Goal: Task Accomplishment & Management: Manage account settings

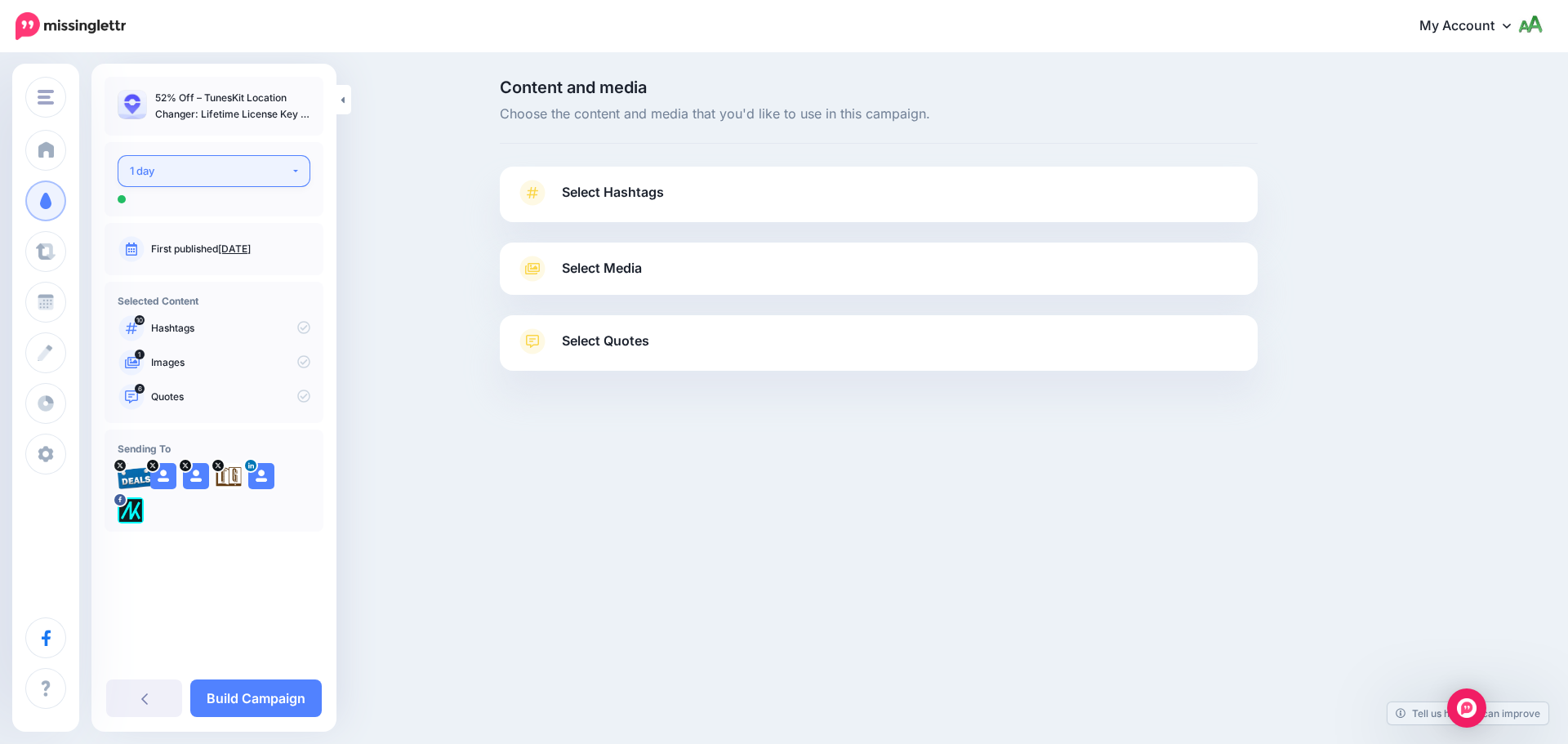
click at [197, 168] on div "1 day" at bounding box center [211, 171] width 161 height 18
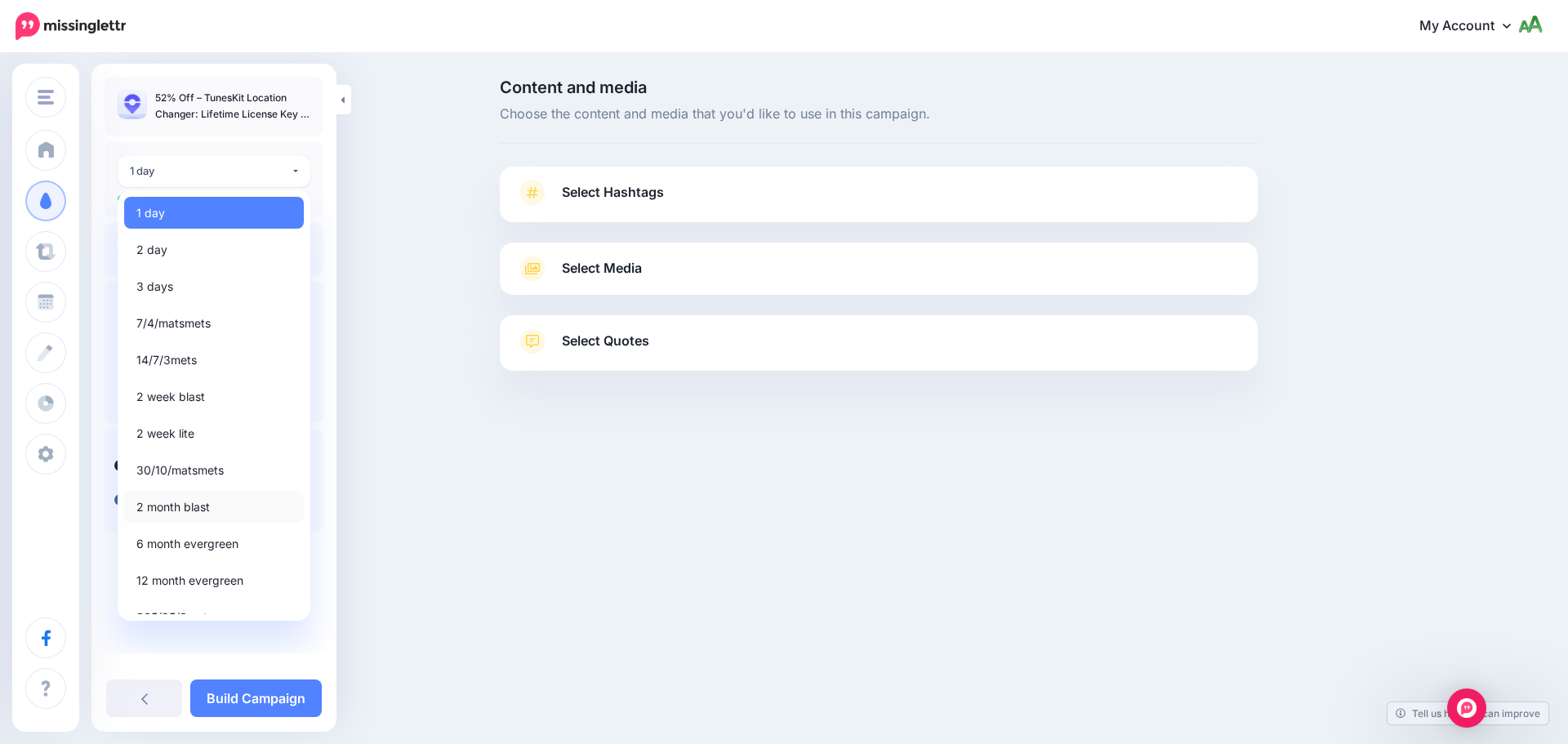
click at [192, 507] on span "2 month blast" at bounding box center [174, 506] width 74 height 19
select select "*****"
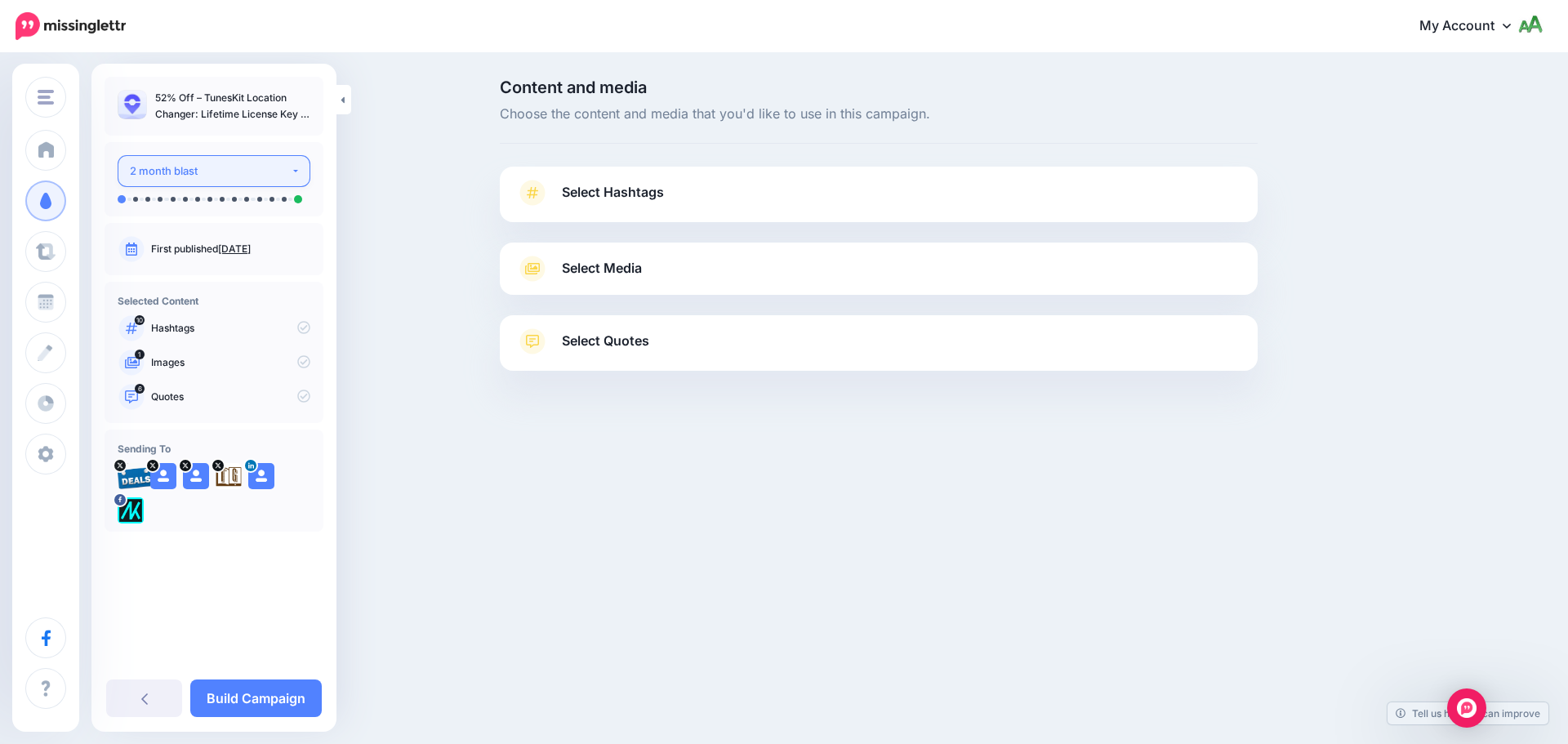
click at [278, 160] on button "2 month blast" at bounding box center [213, 171] width 193 height 32
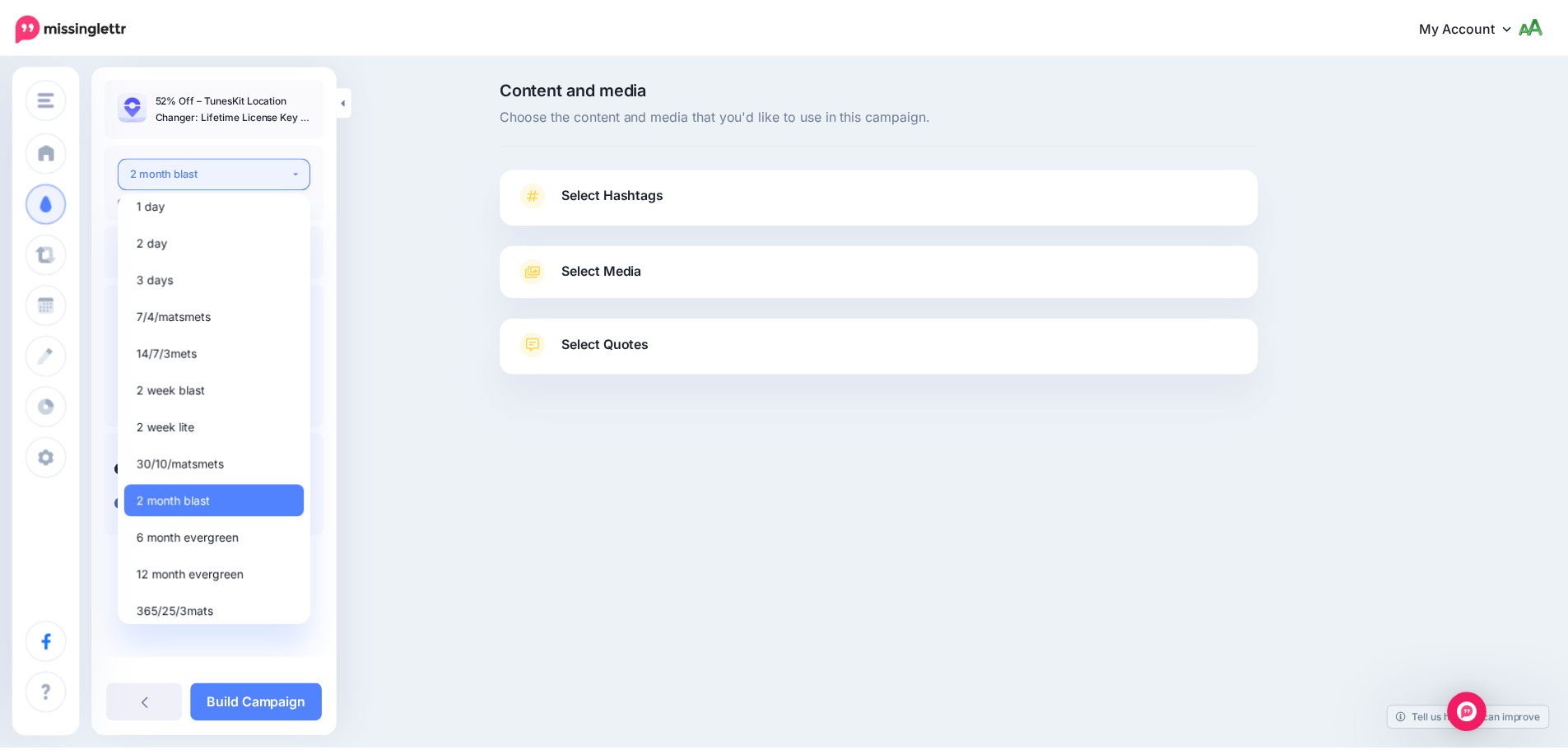
scroll to position [19, 0]
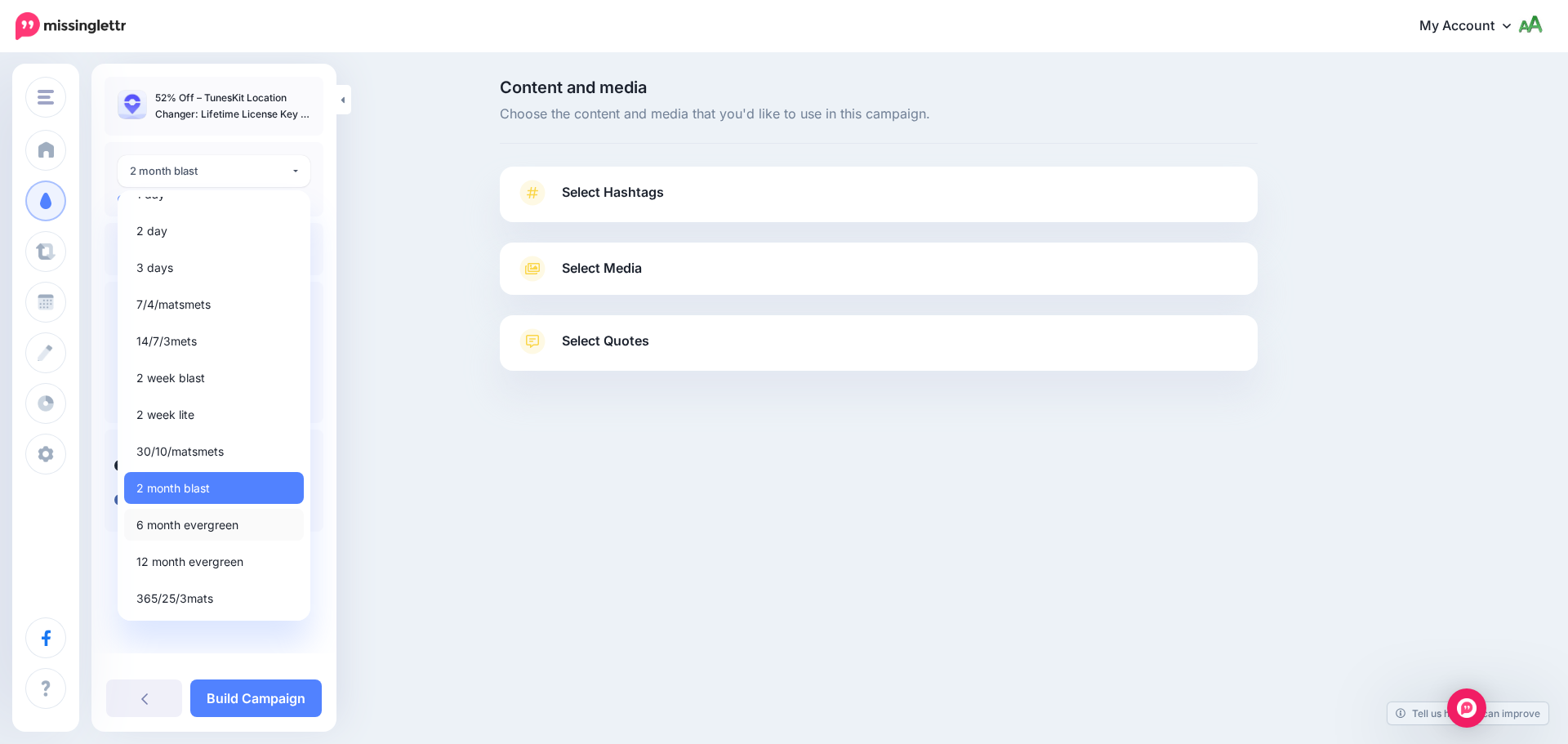
click at [188, 525] on span "6 month evergreen" at bounding box center [187, 525] width 102 height 19
select select "*****"
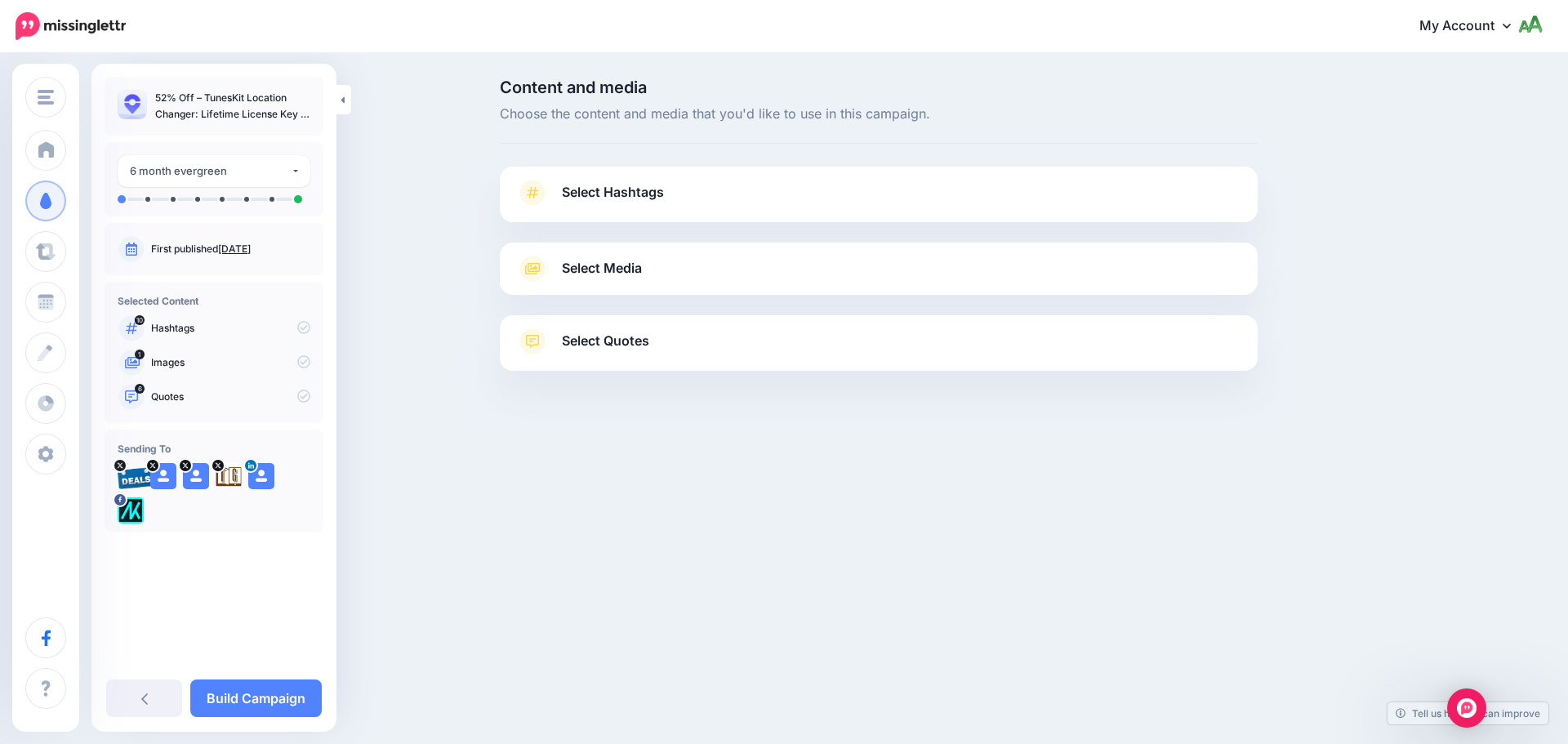
click at [734, 182] on link "Select Hashtags" at bounding box center [878, 201] width 725 height 43
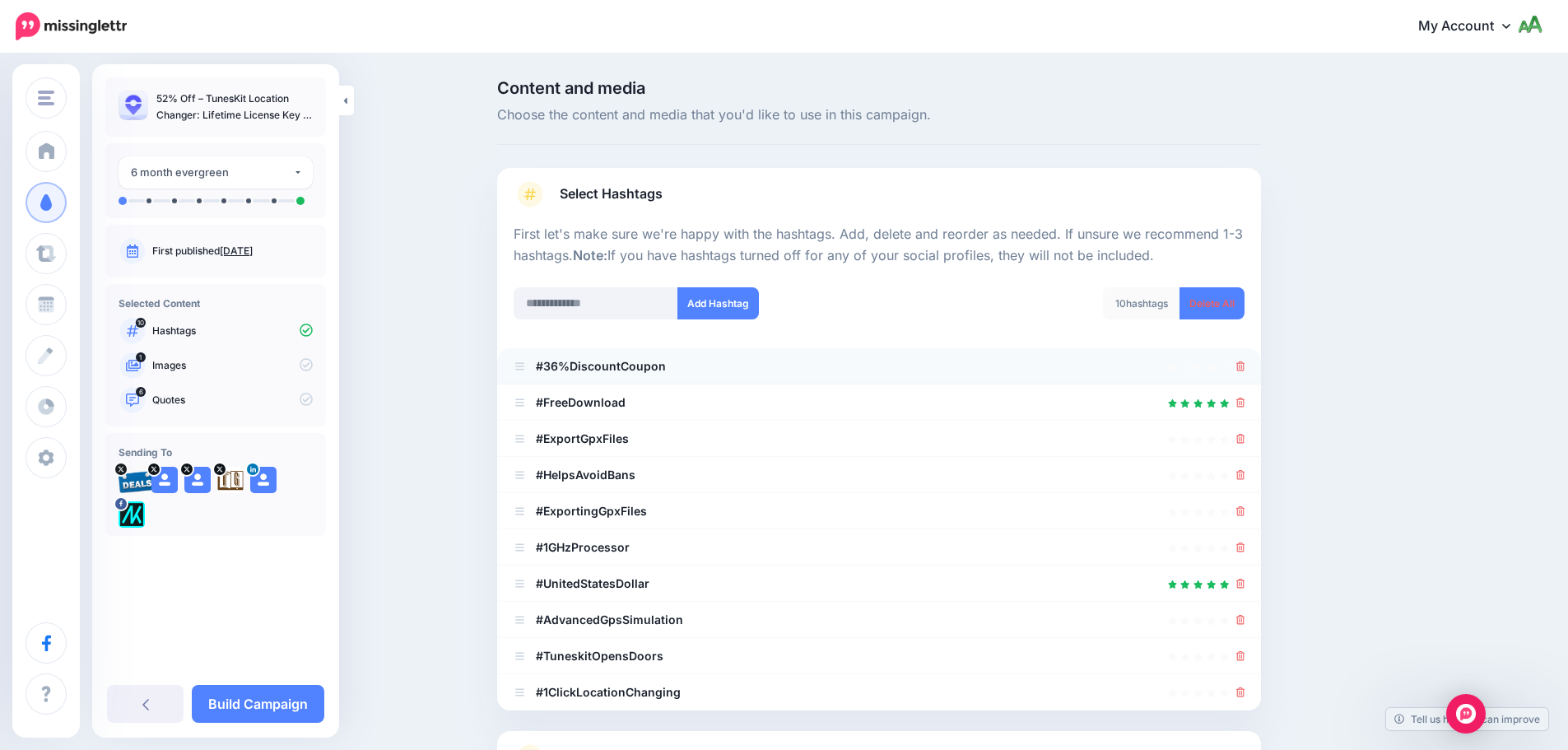
click at [1238, 366] on div at bounding box center [878, 366] width 731 height 20
click at [1245, 363] on icon at bounding box center [1240, 366] width 9 height 10
click at [1243, 402] on ul "#36%DiscountCoupon #FreeDownload" at bounding box center [878, 529] width 764 height 362
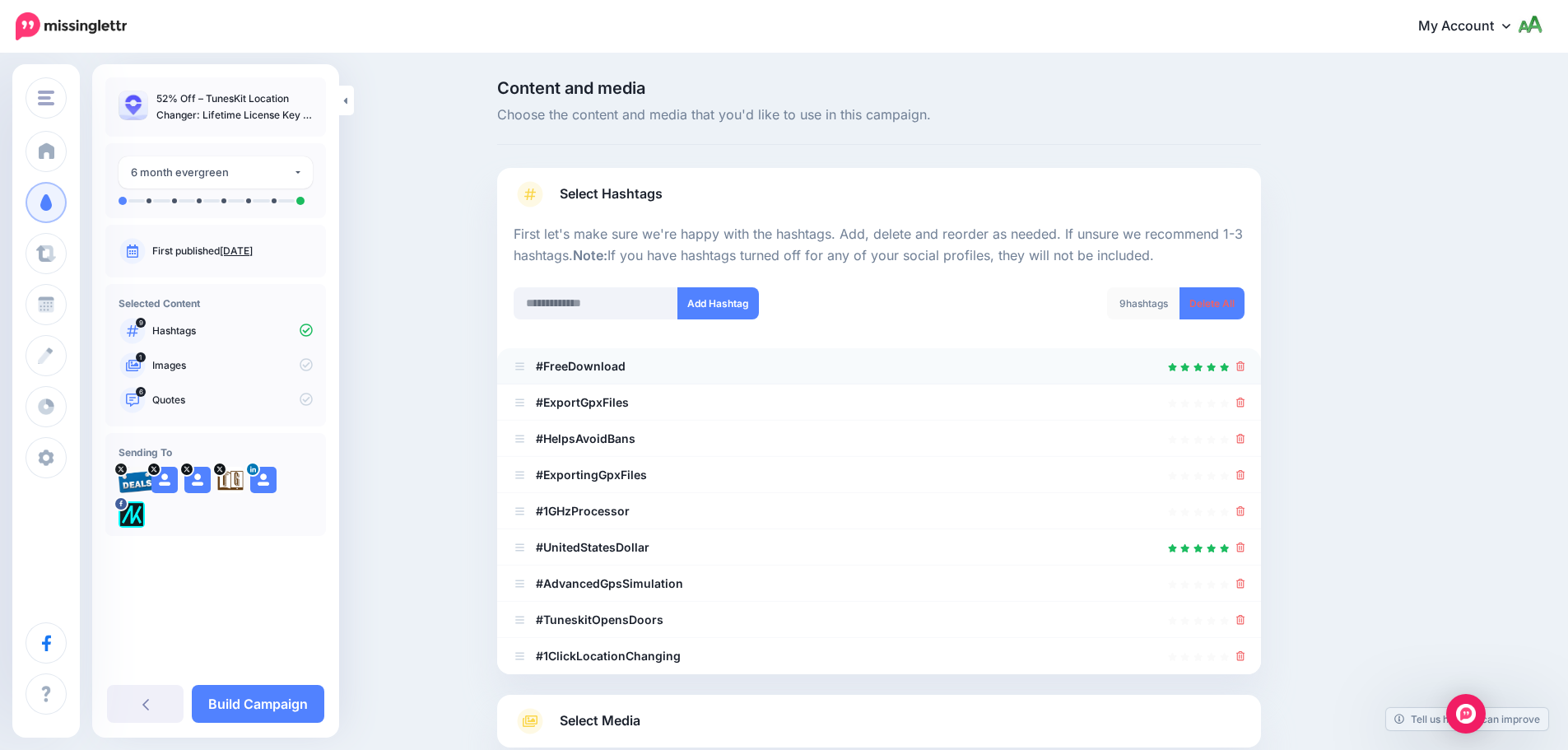
click at [1252, 364] on li "#FreeDownload" at bounding box center [878, 366] width 764 height 36
click at [1245, 367] on icon at bounding box center [1240, 366] width 9 height 10
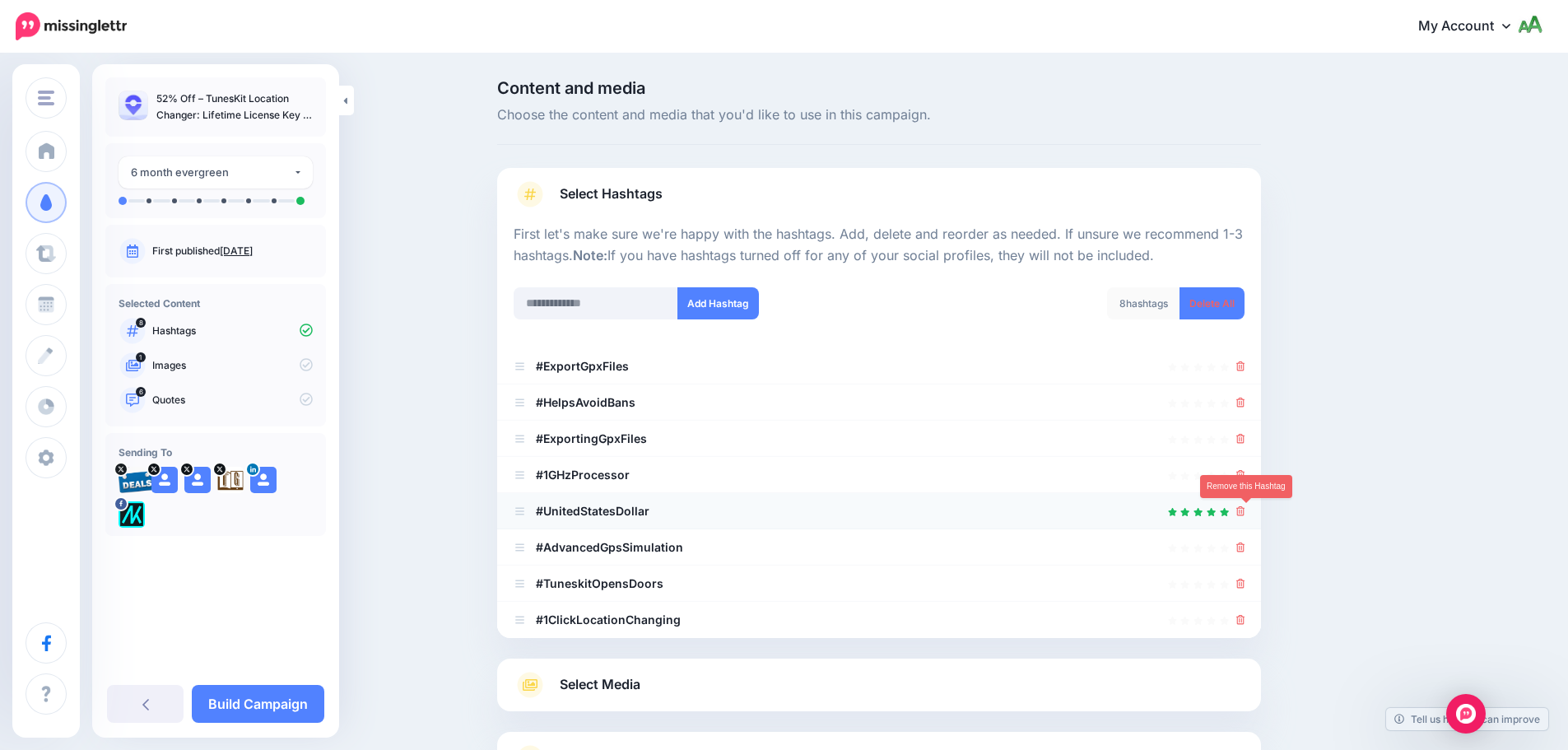
click at [1245, 515] on icon at bounding box center [1240, 511] width 9 height 10
click at [1245, 474] on icon at bounding box center [1240, 474] width 9 height 10
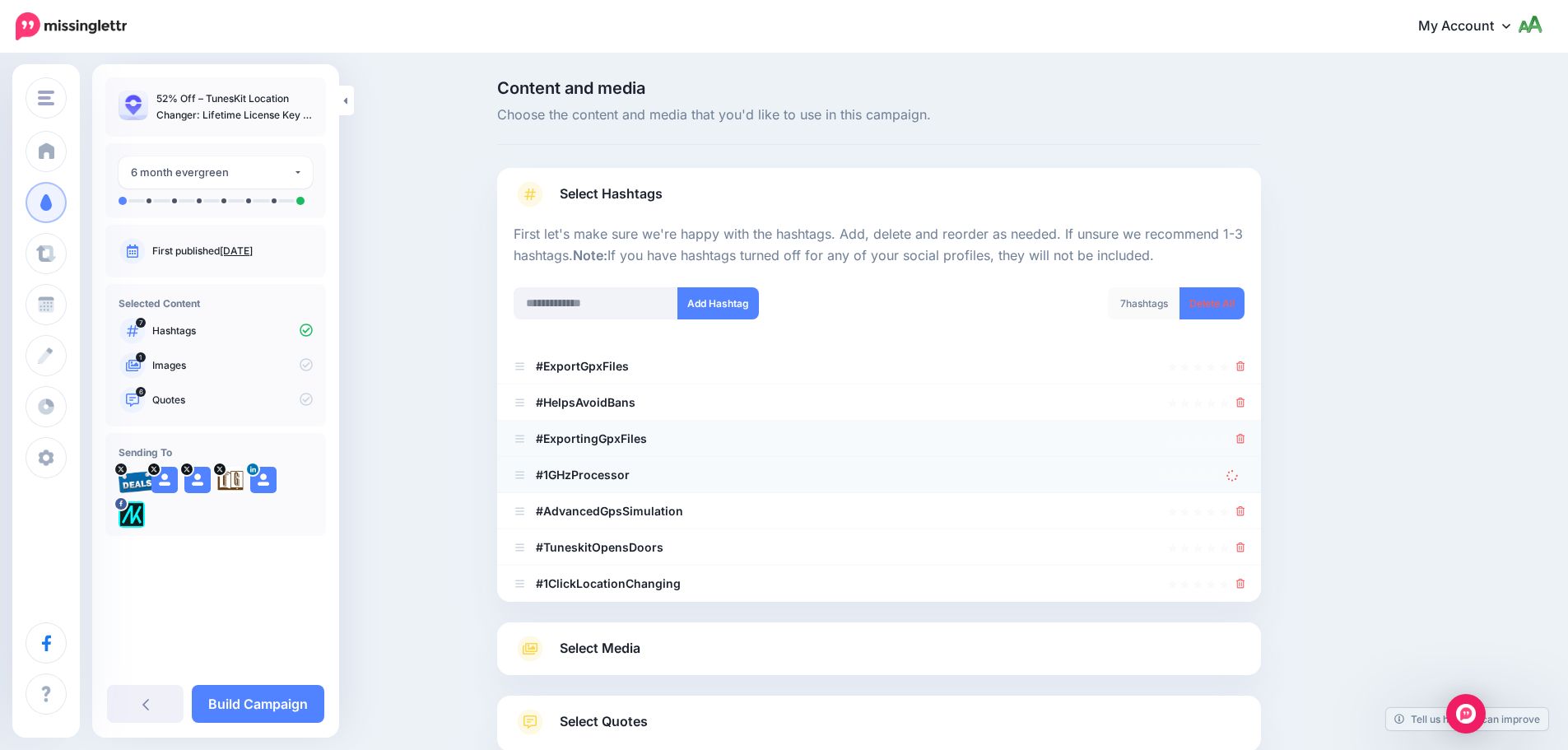
click at [1245, 441] on icon at bounding box center [1240, 438] width 9 height 10
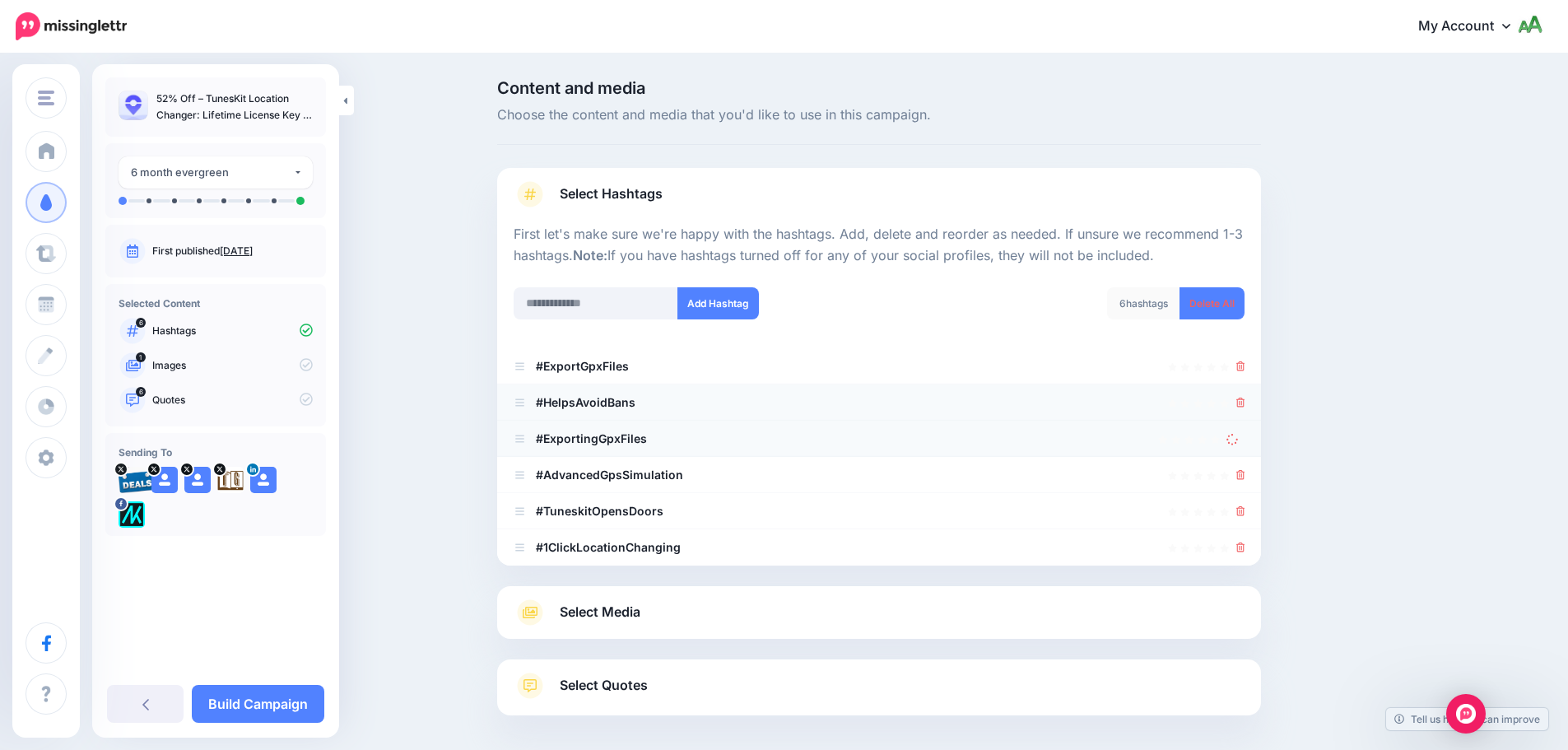
click at [1244, 401] on icon at bounding box center [1240, 402] width 9 height 10
click at [1245, 375] on div at bounding box center [1240, 366] width 9 height 20
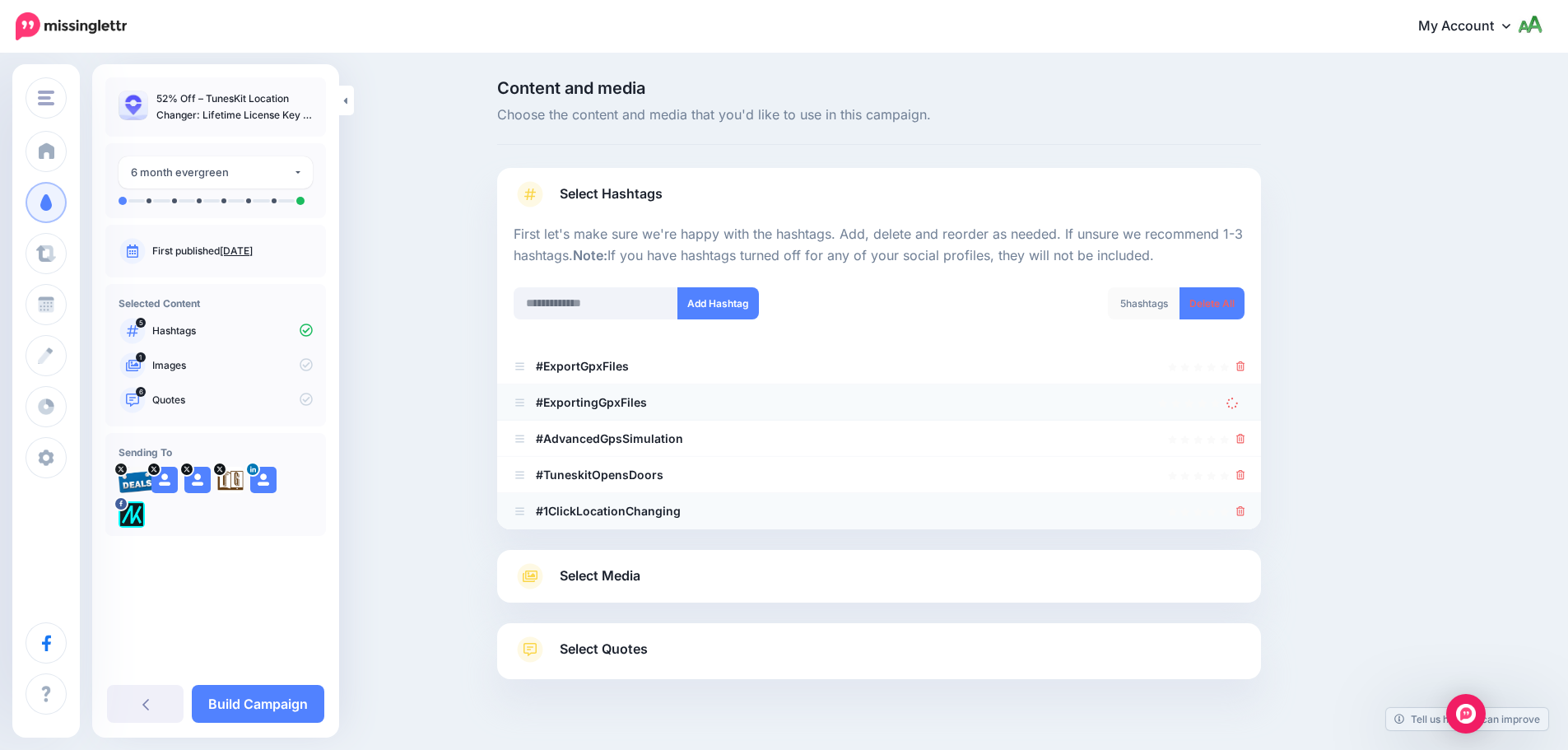
click at [1252, 509] on li "#1ClickLocationChanging" at bounding box center [878, 510] width 764 height 36
click at [1245, 509] on icon at bounding box center [1240, 511] width 9 height 10
click at [1245, 477] on icon at bounding box center [1240, 474] width 9 height 10
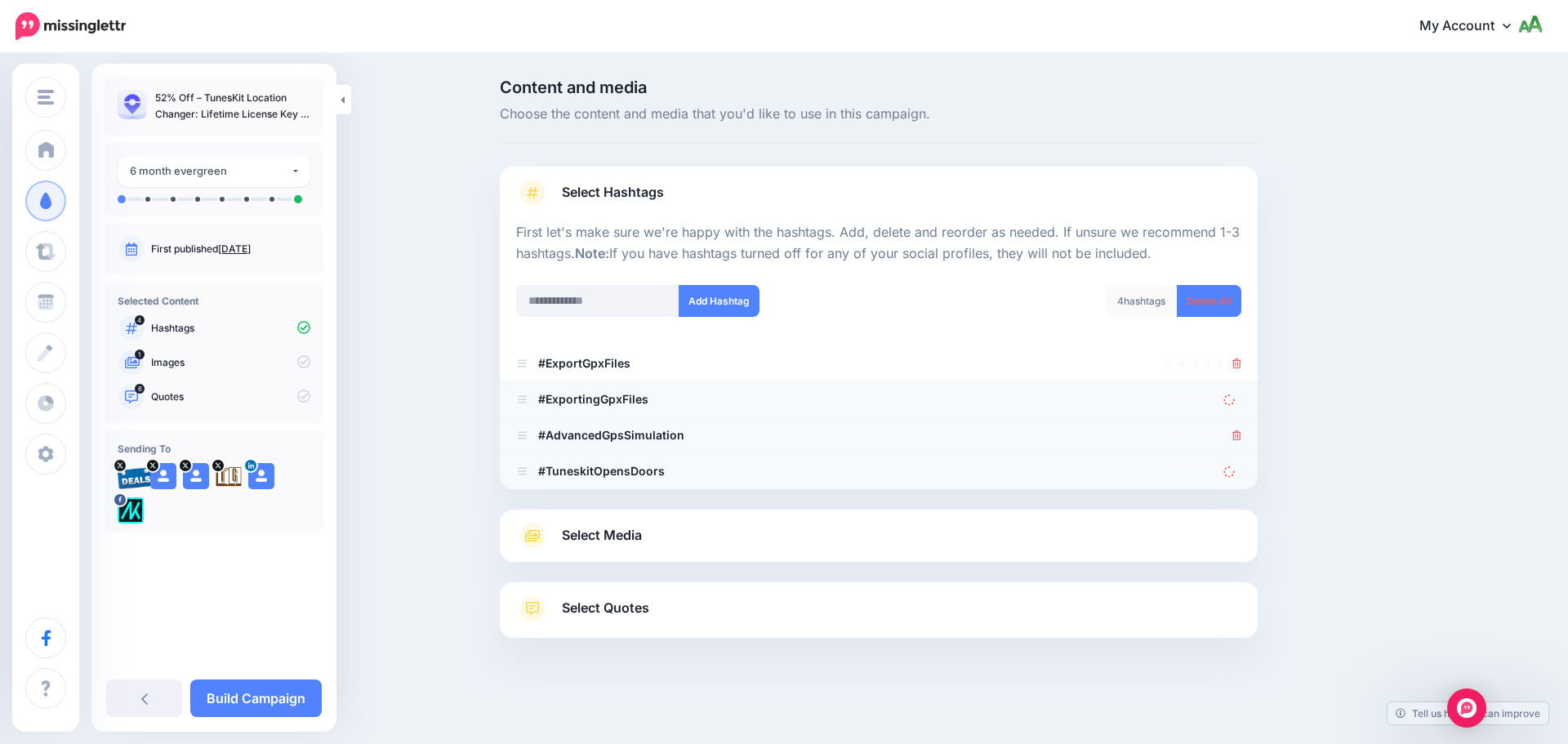
click at [1239, 437] on icon at bounding box center [1236, 435] width 9 height 10
click at [1233, 358] on icon at bounding box center [1236, 363] width 9 height 10
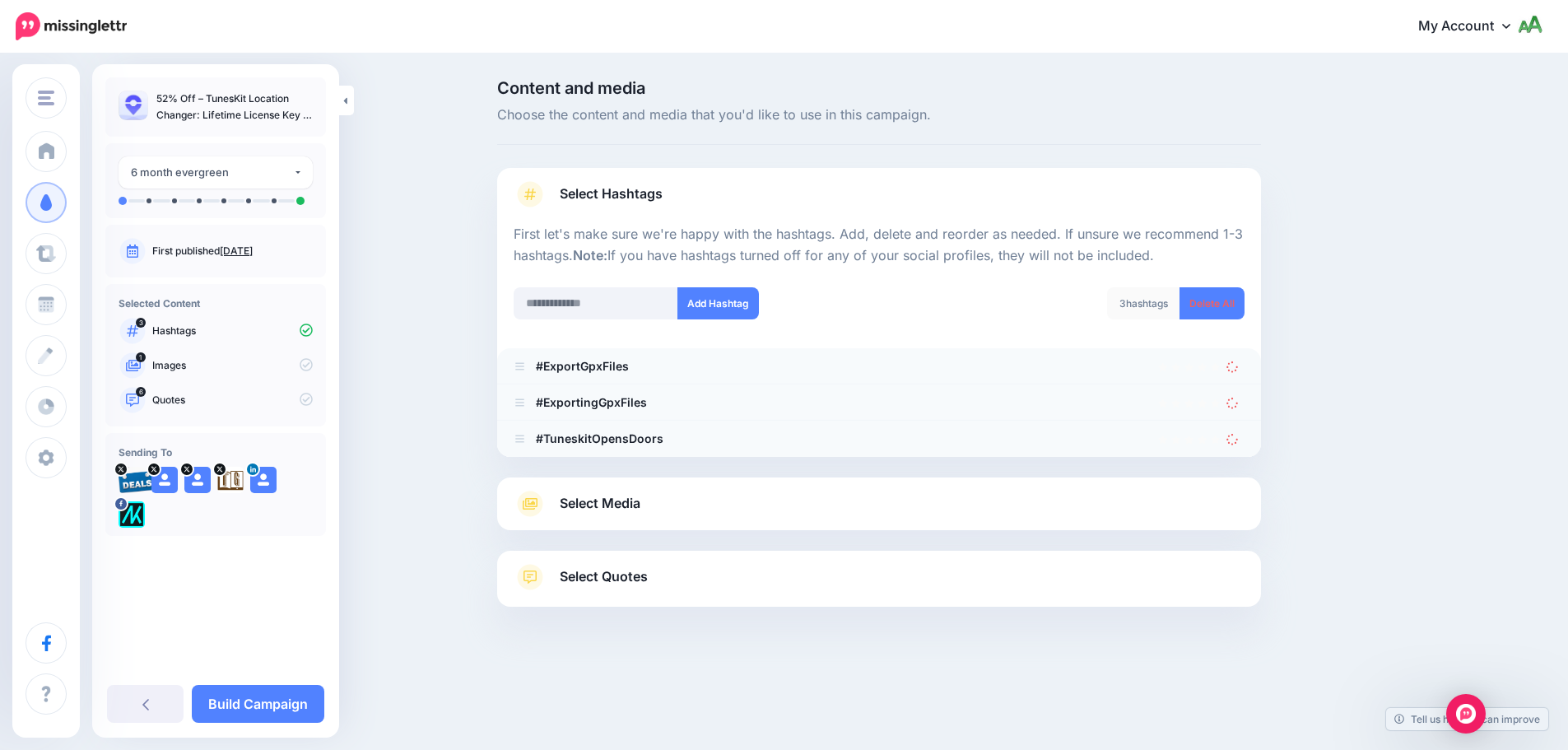
click at [1238, 367] on icon at bounding box center [1232, 366] width 13 height 13
click at [1243, 401] on ul "#ExportGpxFiles #ExportingGpxFiles" at bounding box center [885, 402] width 764 height 109
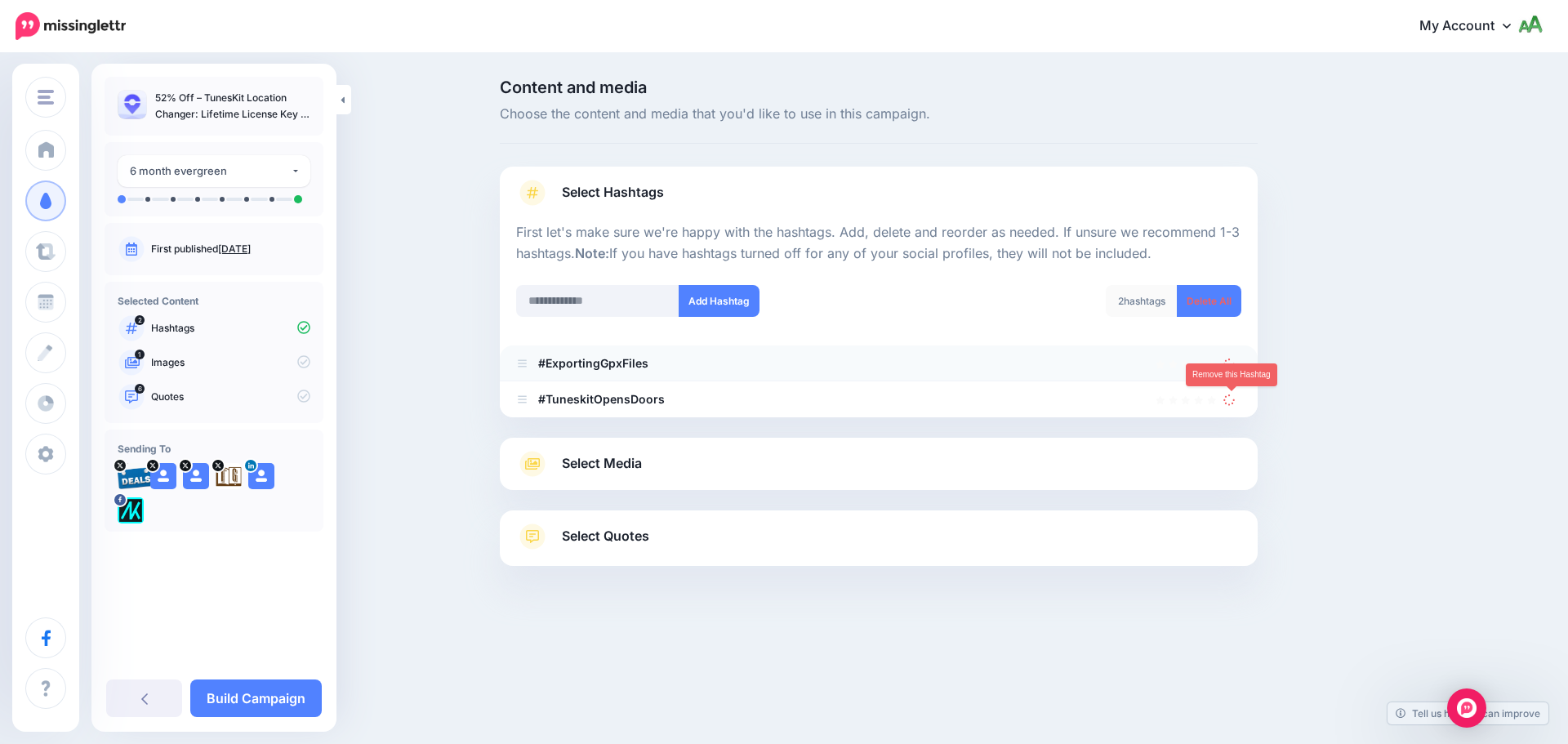
drag, startPoint x: 1236, startPoint y: 400, endPoint x: 1228, endPoint y: 369, distance: 32.0
click at [1236, 399] on link at bounding box center [1232, 399] width 18 height 14
click at [1228, 358] on icon at bounding box center [1229, 364] width 12 height 12
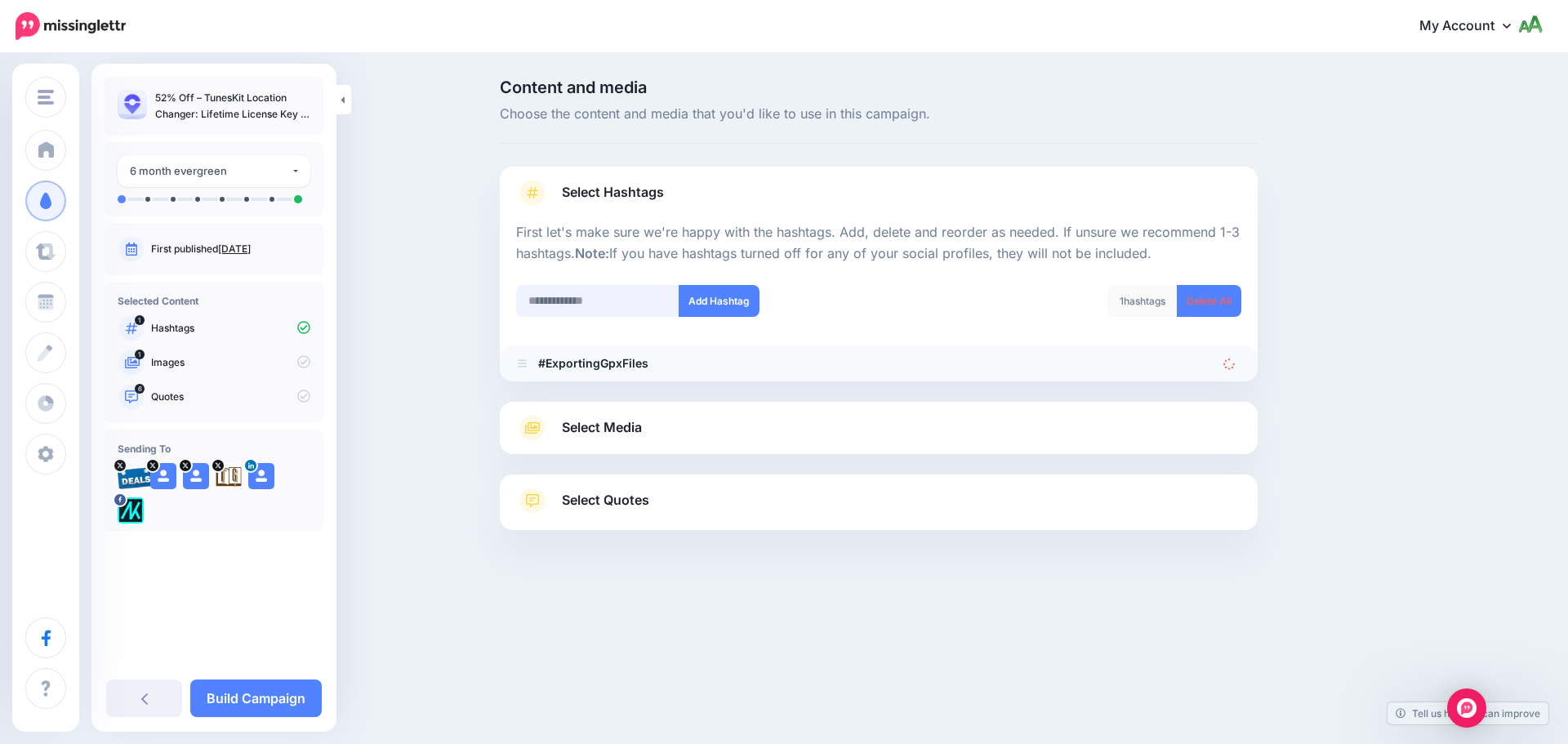
click at [608, 310] on input "text" at bounding box center [598, 301] width 163 height 32
type input "*******"
click at [705, 308] on button "Add Hashtag" at bounding box center [718, 301] width 81 height 32
click at [600, 303] on input "text" at bounding box center [598, 301] width 163 height 32
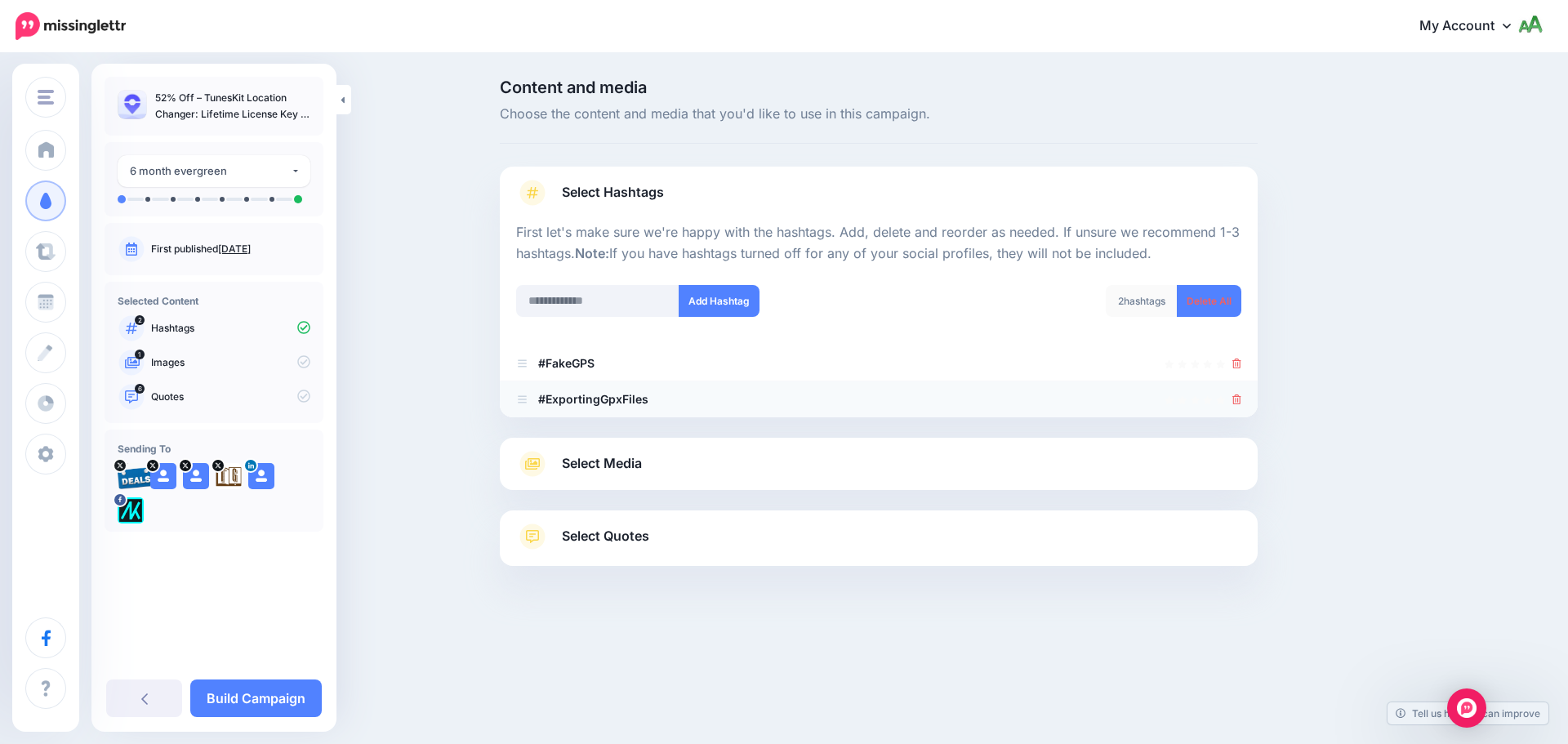
click at [1242, 405] on li "#ExportingGpxFiles" at bounding box center [878, 399] width 758 height 36
click at [1239, 402] on icon at bounding box center [1236, 399] width 9 height 10
click at [612, 298] on input "text" at bounding box center [598, 301] width 163 height 32
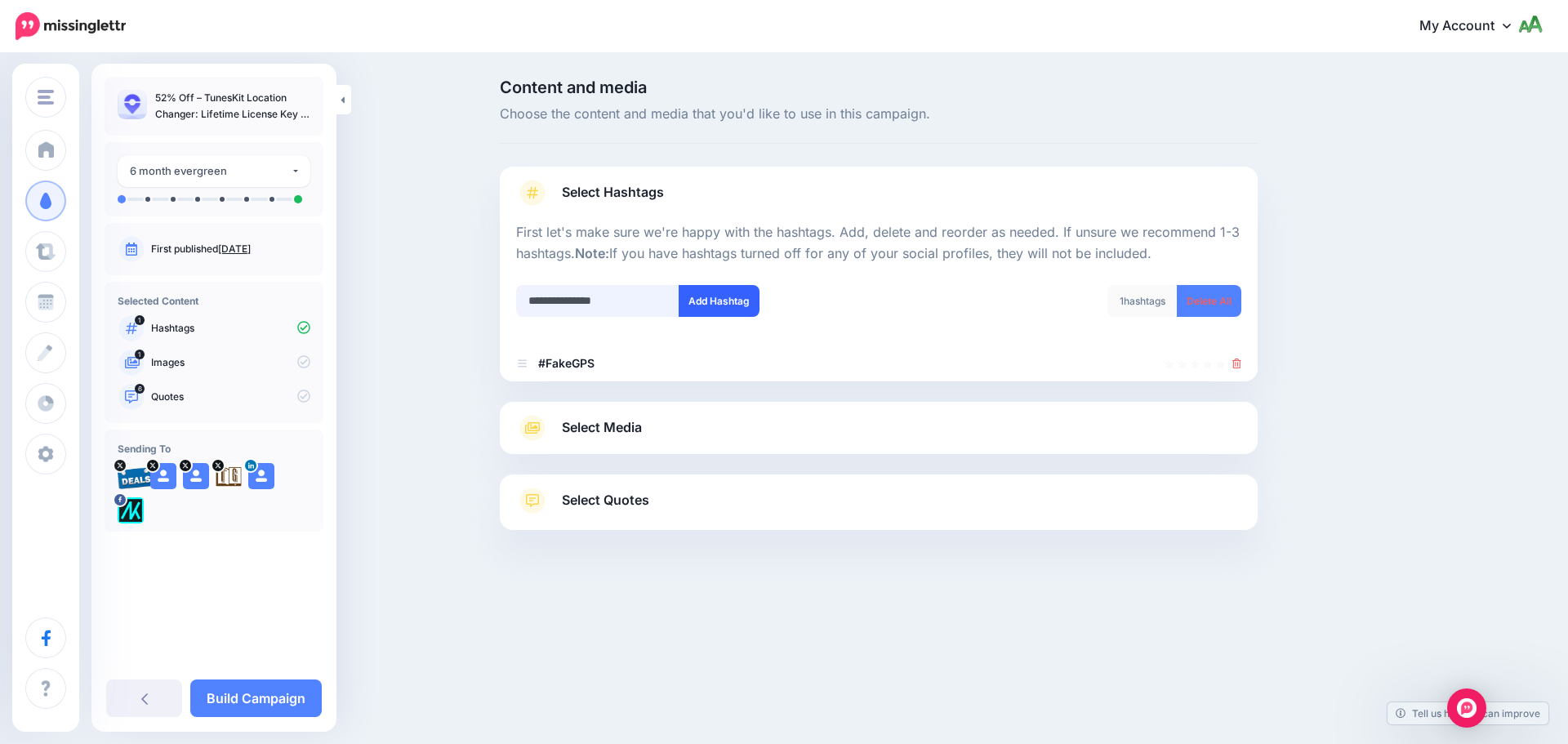
type input "**********"
click at [729, 307] on button "Add Hashtag" at bounding box center [718, 301] width 81 height 32
click at [626, 306] on input "text" at bounding box center [598, 301] width 163 height 32
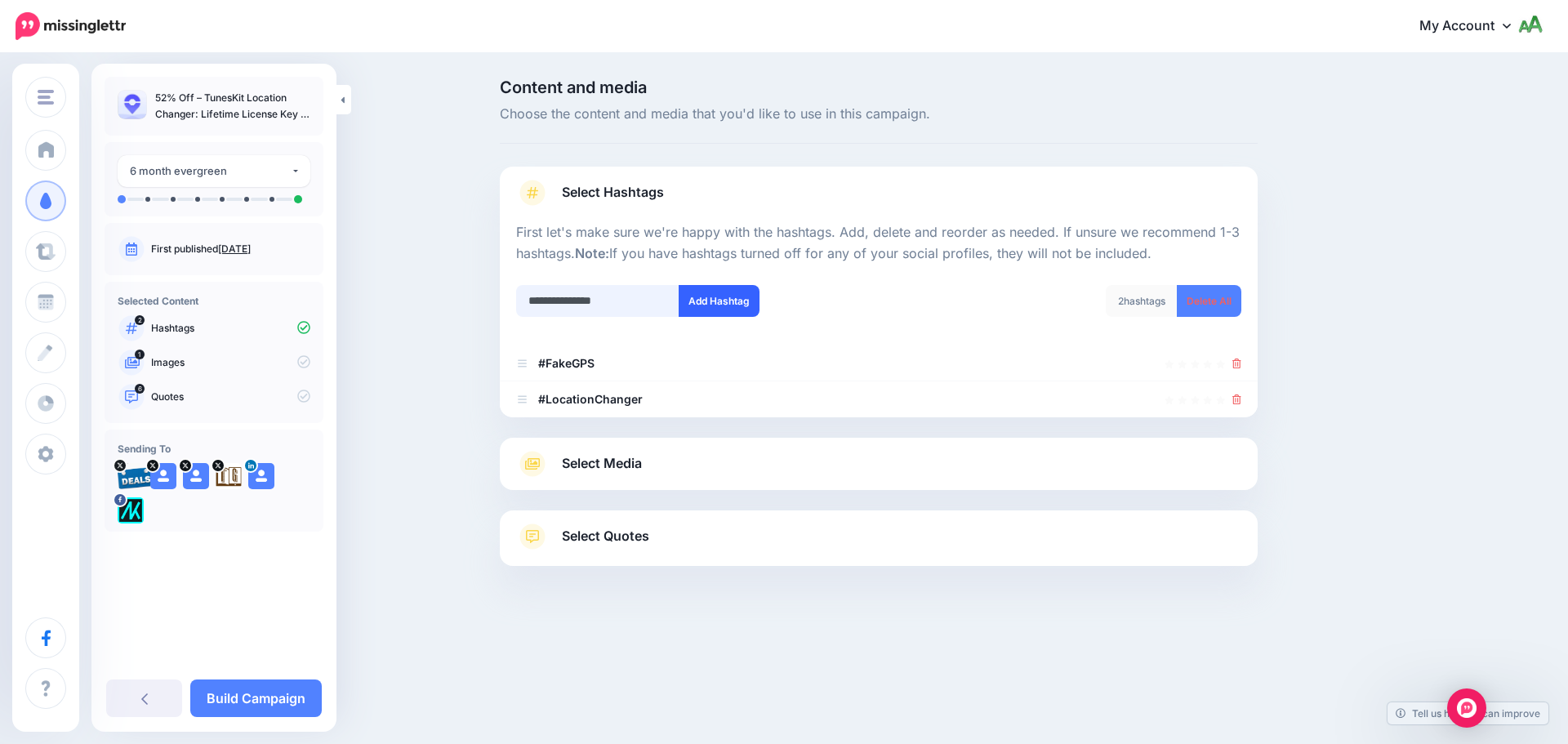
type input "**********"
click at [710, 311] on button "Add Hashtag" at bounding box center [718, 301] width 81 height 32
click at [574, 309] on input "text" at bounding box center [598, 301] width 163 height 32
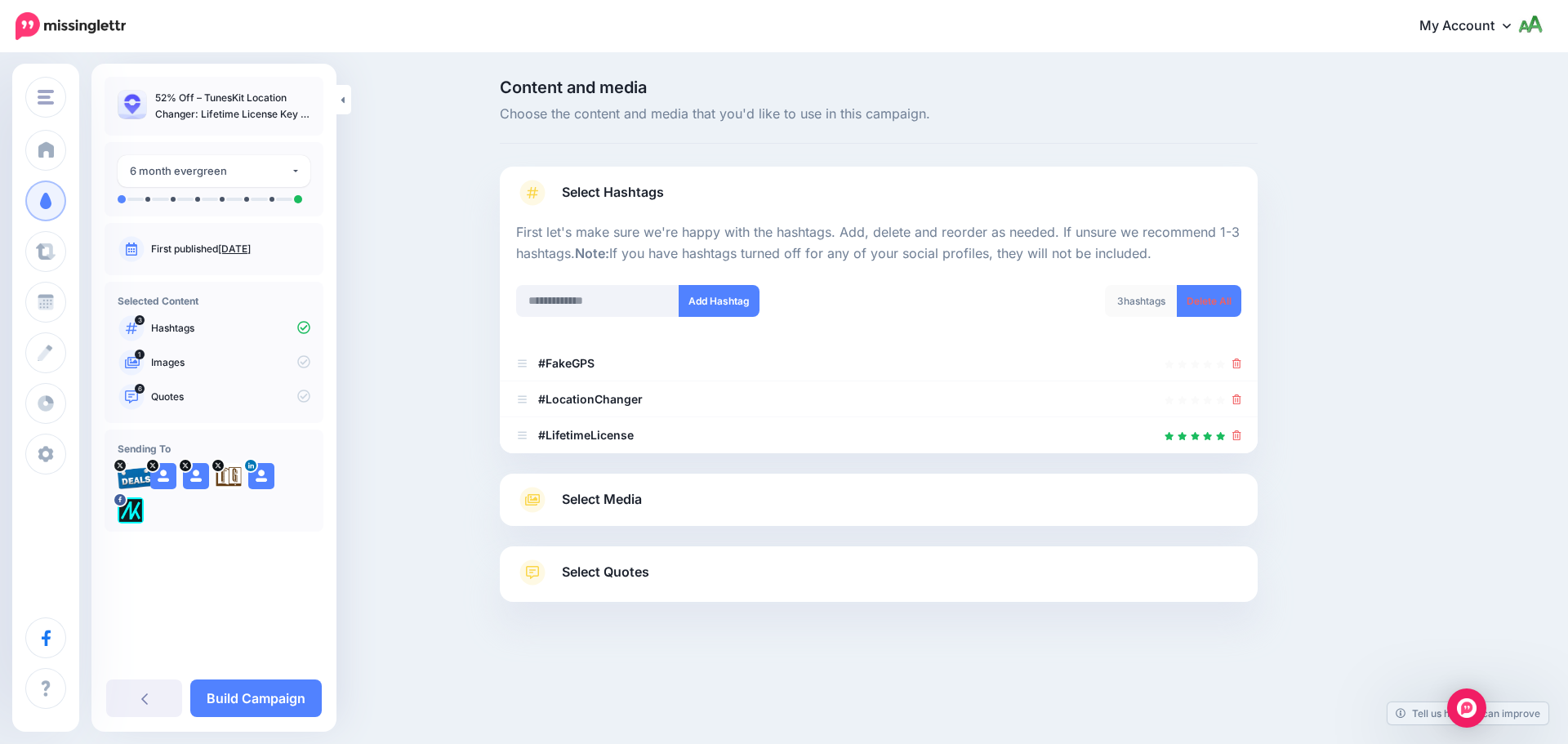
click at [615, 316] on div at bounding box center [598, 316] width 163 height 0
click at [843, 504] on link "Select Media" at bounding box center [878, 500] width 725 height 26
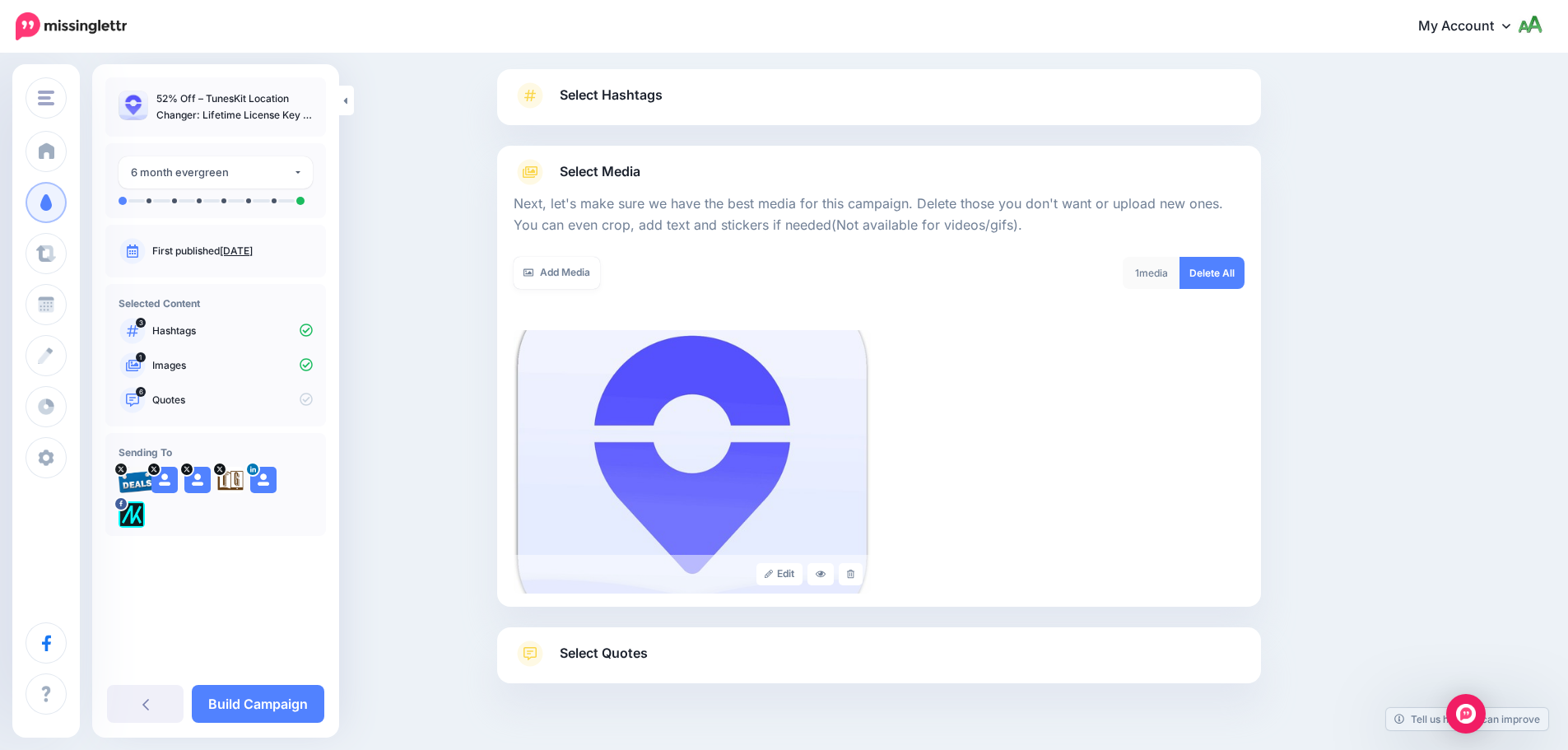
scroll to position [139, 0]
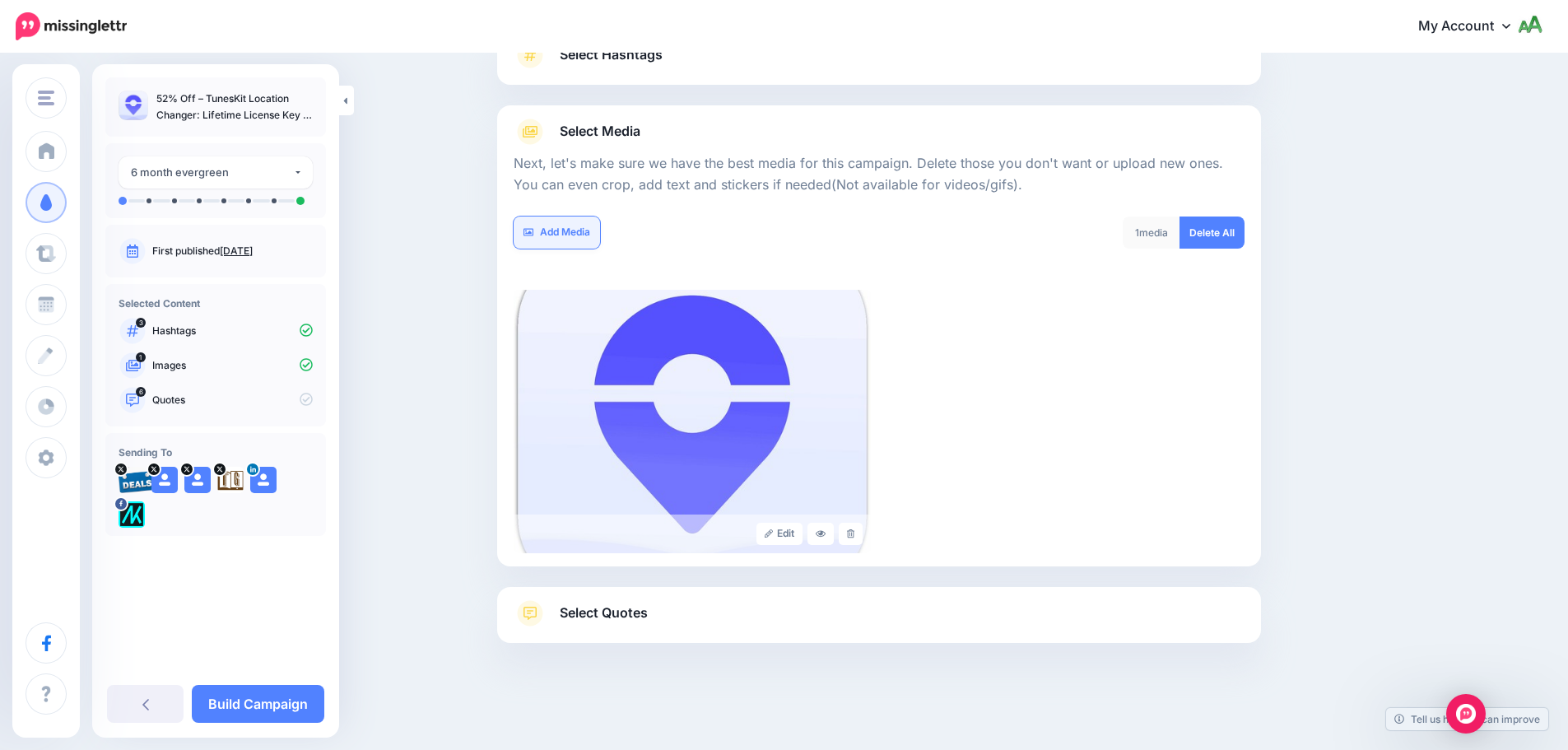
click at [551, 231] on link "Add Media" at bounding box center [557, 232] width 86 height 32
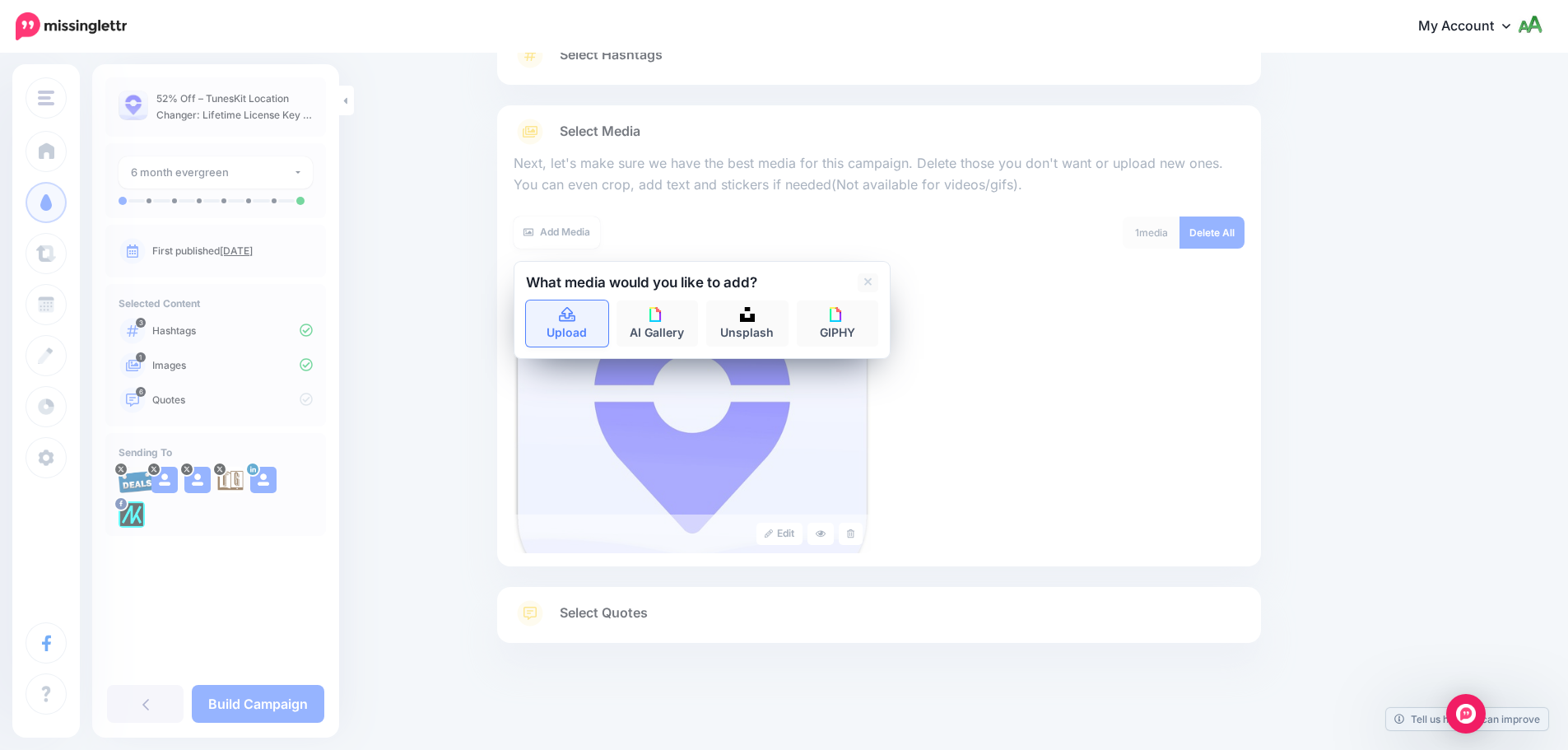
click at [564, 327] on link "Upload" at bounding box center [567, 323] width 82 height 46
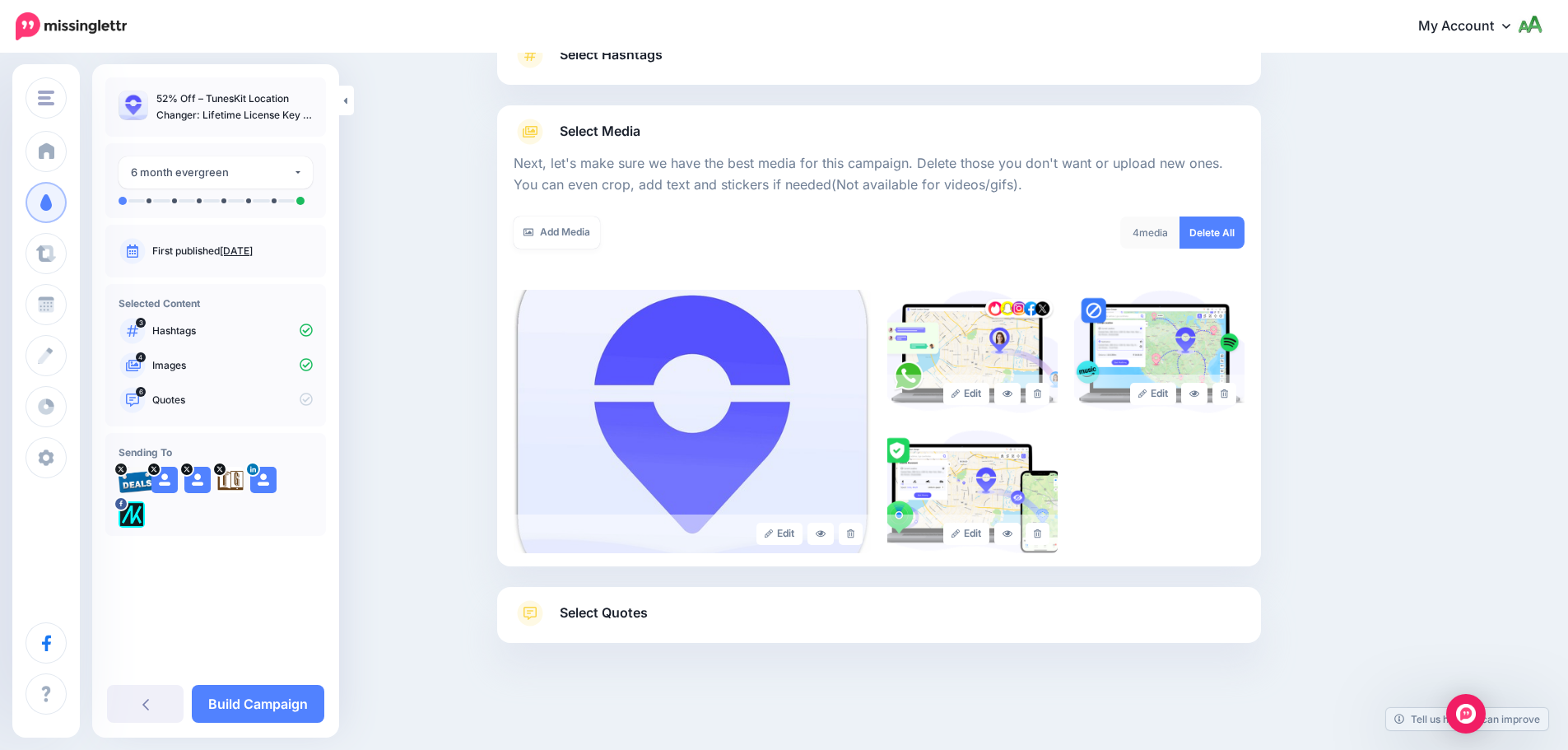
click at [648, 610] on span "Select Quotes" at bounding box center [604, 612] width 88 height 22
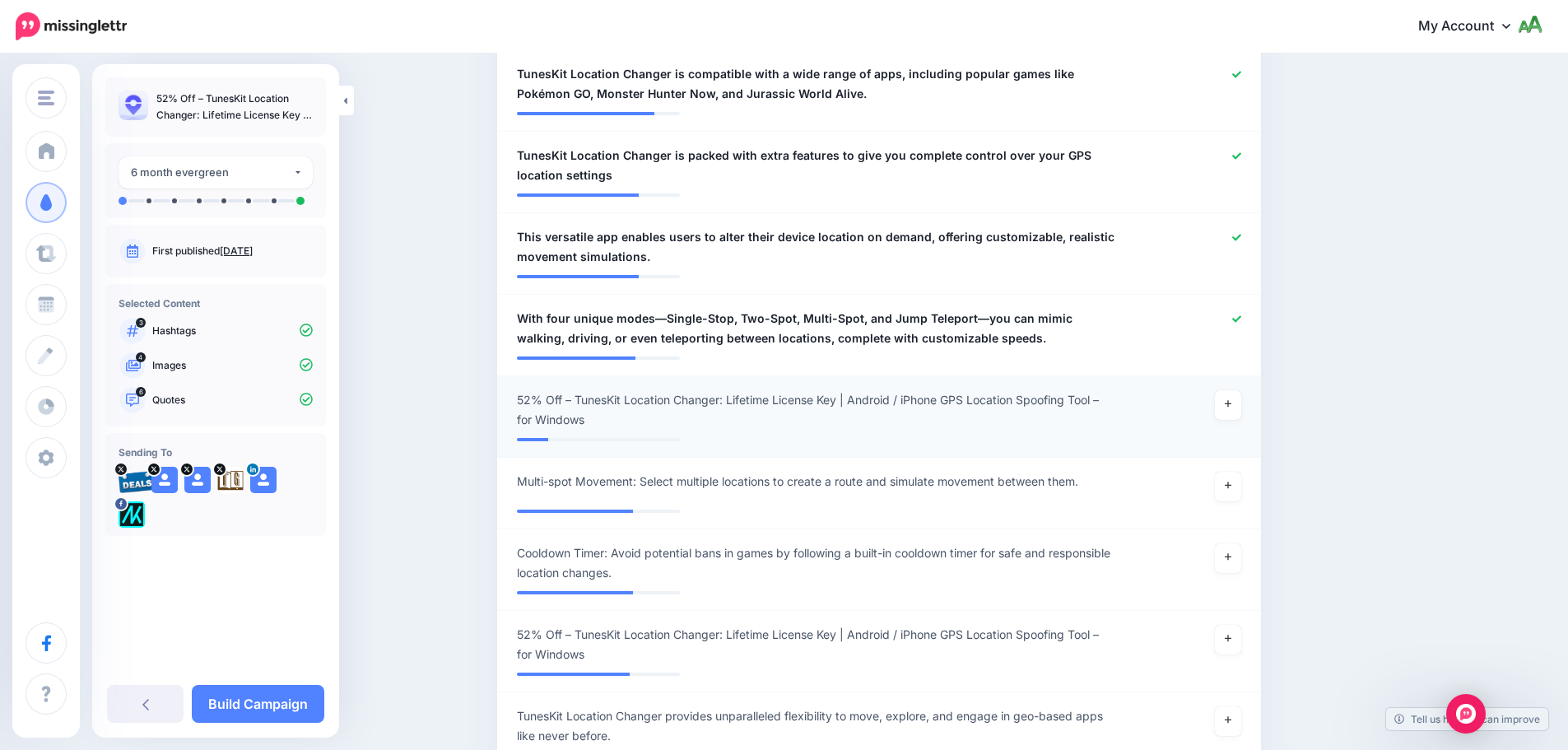
scroll to position [715, 0]
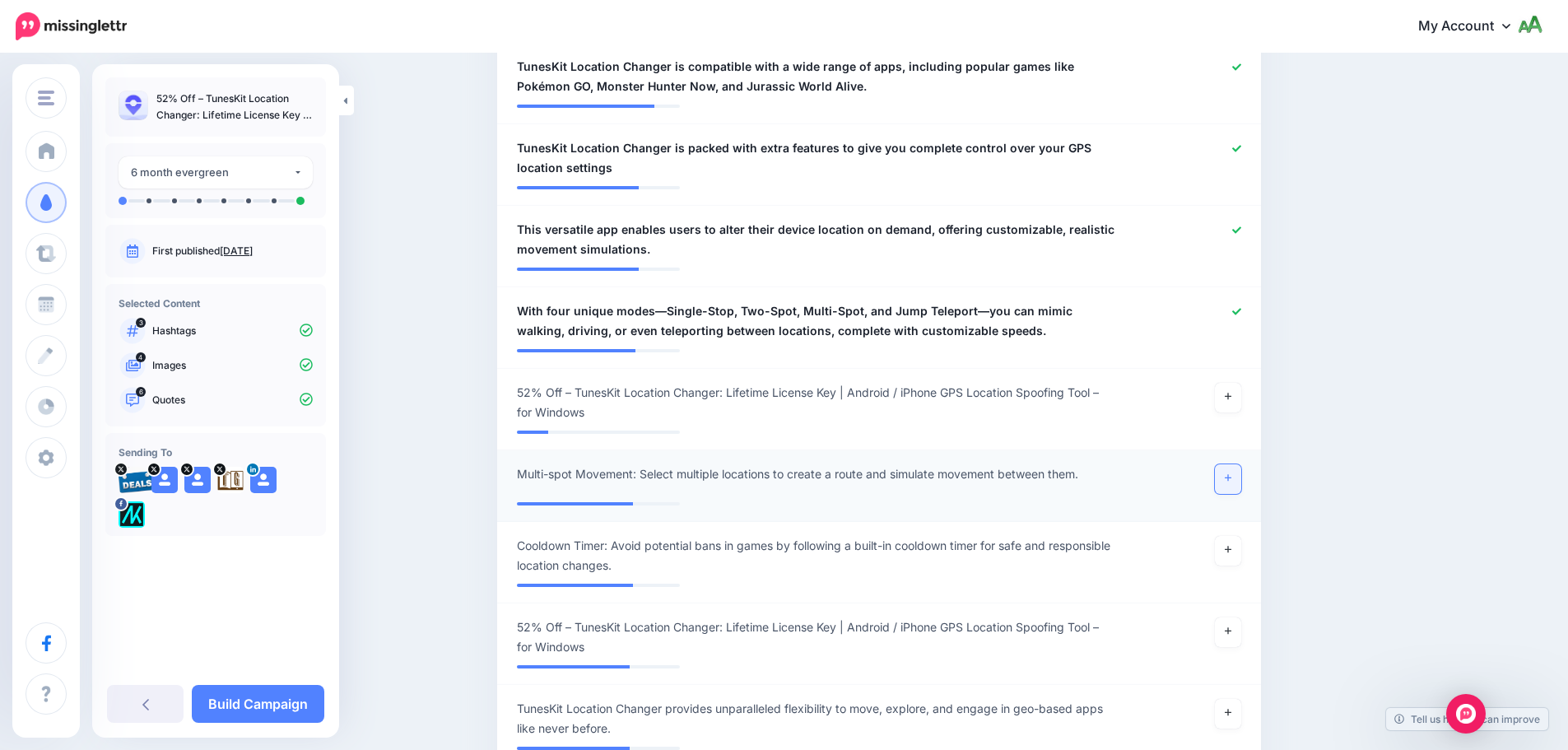
click at [1238, 478] on link at bounding box center [1228, 479] width 26 height 29
click at [1230, 554] on link at bounding box center [1228, 551] width 26 height 29
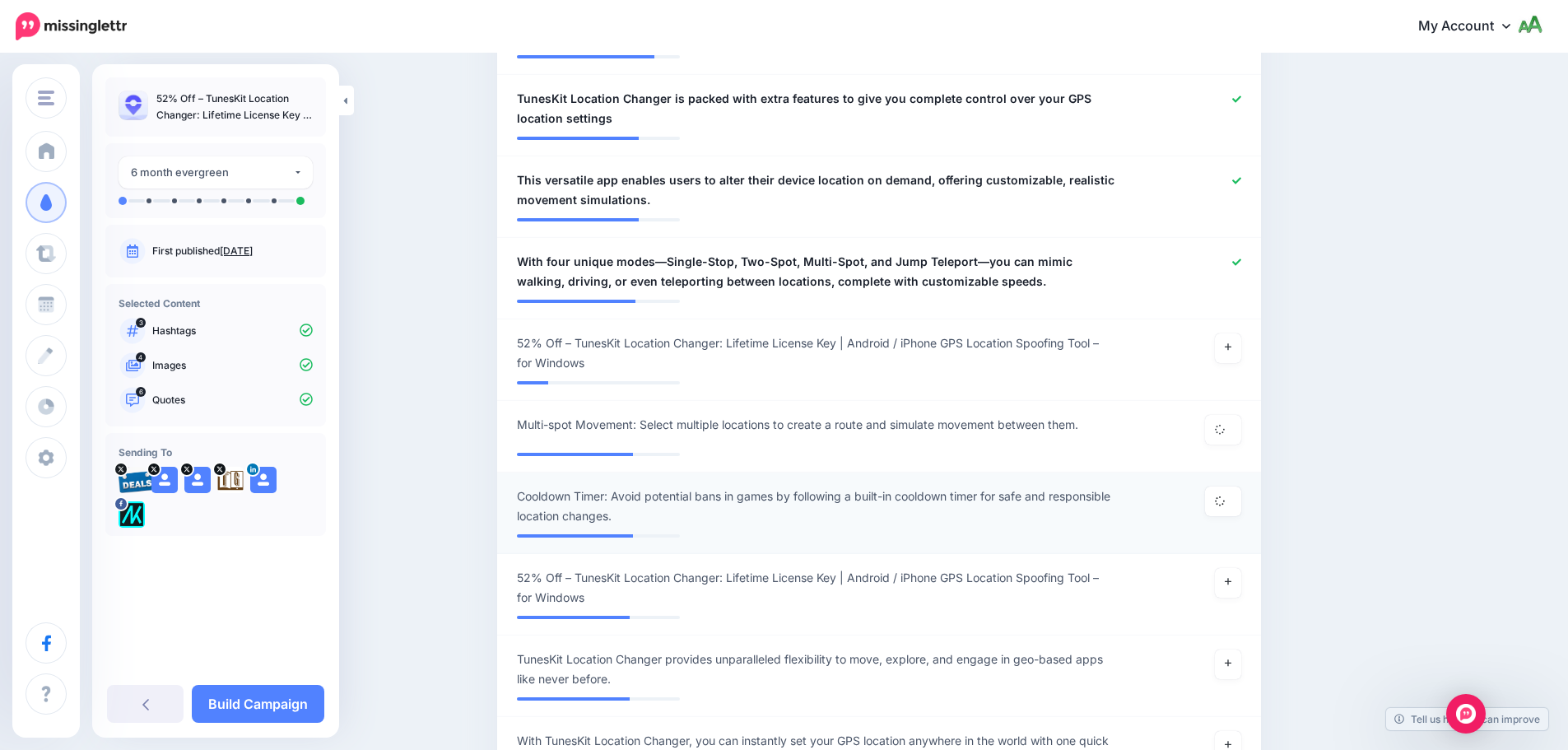
scroll to position [1044, 0]
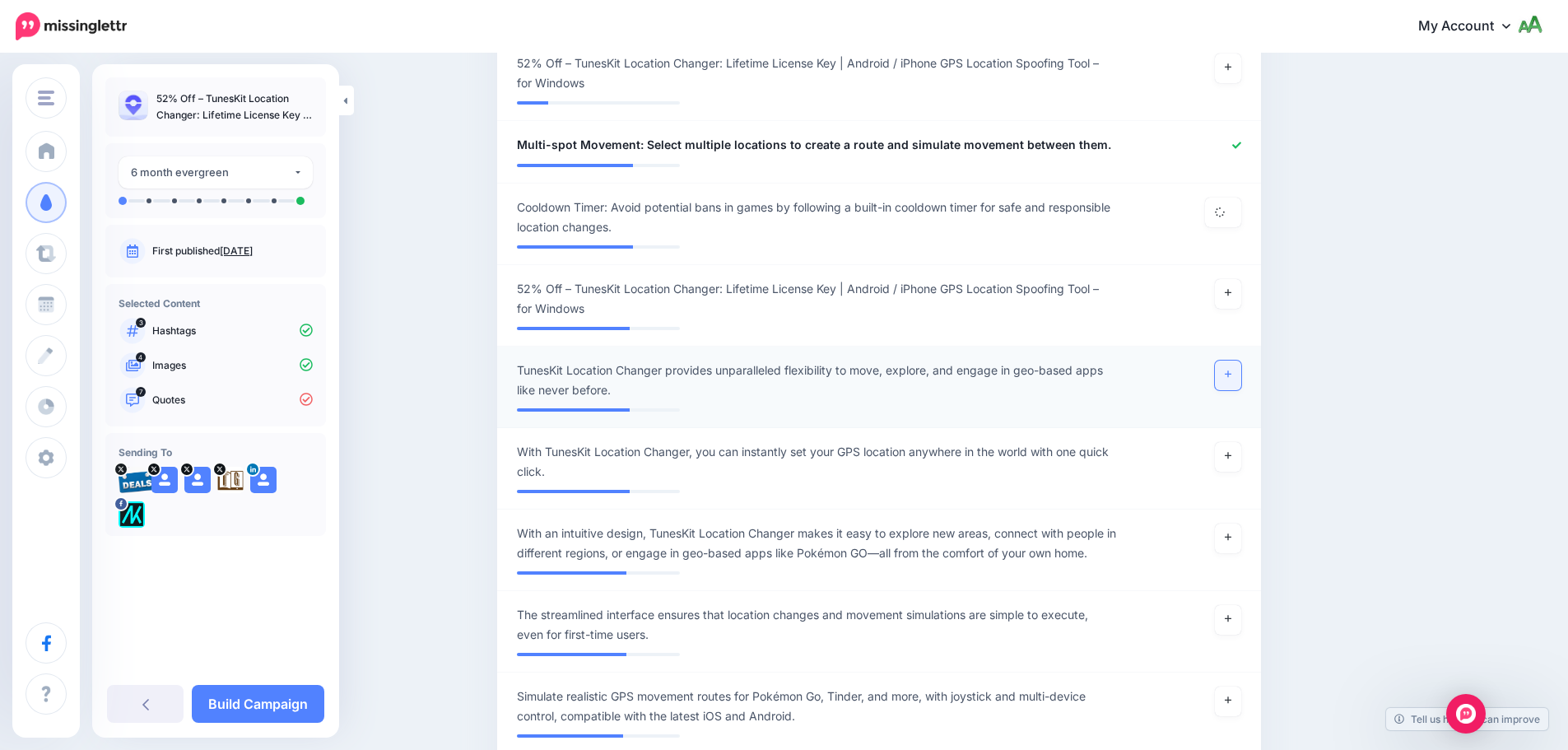
click at [1232, 382] on link at bounding box center [1228, 375] width 26 height 29
click at [1232, 535] on icon at bounding box center [1228, 536] width 7 height 9
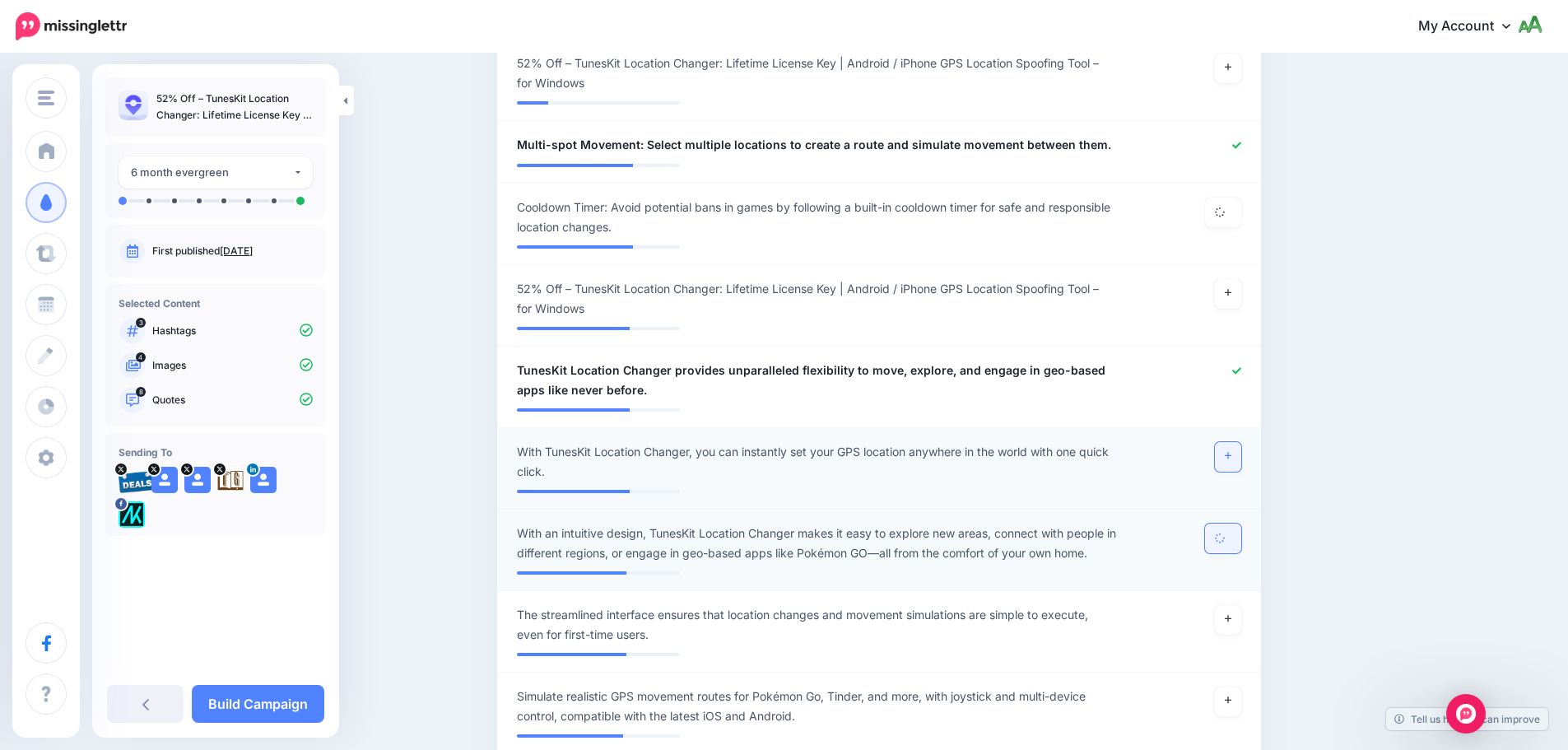
click at [1230, 464] on link at bounding box center [1228, 457] width 26 height 29
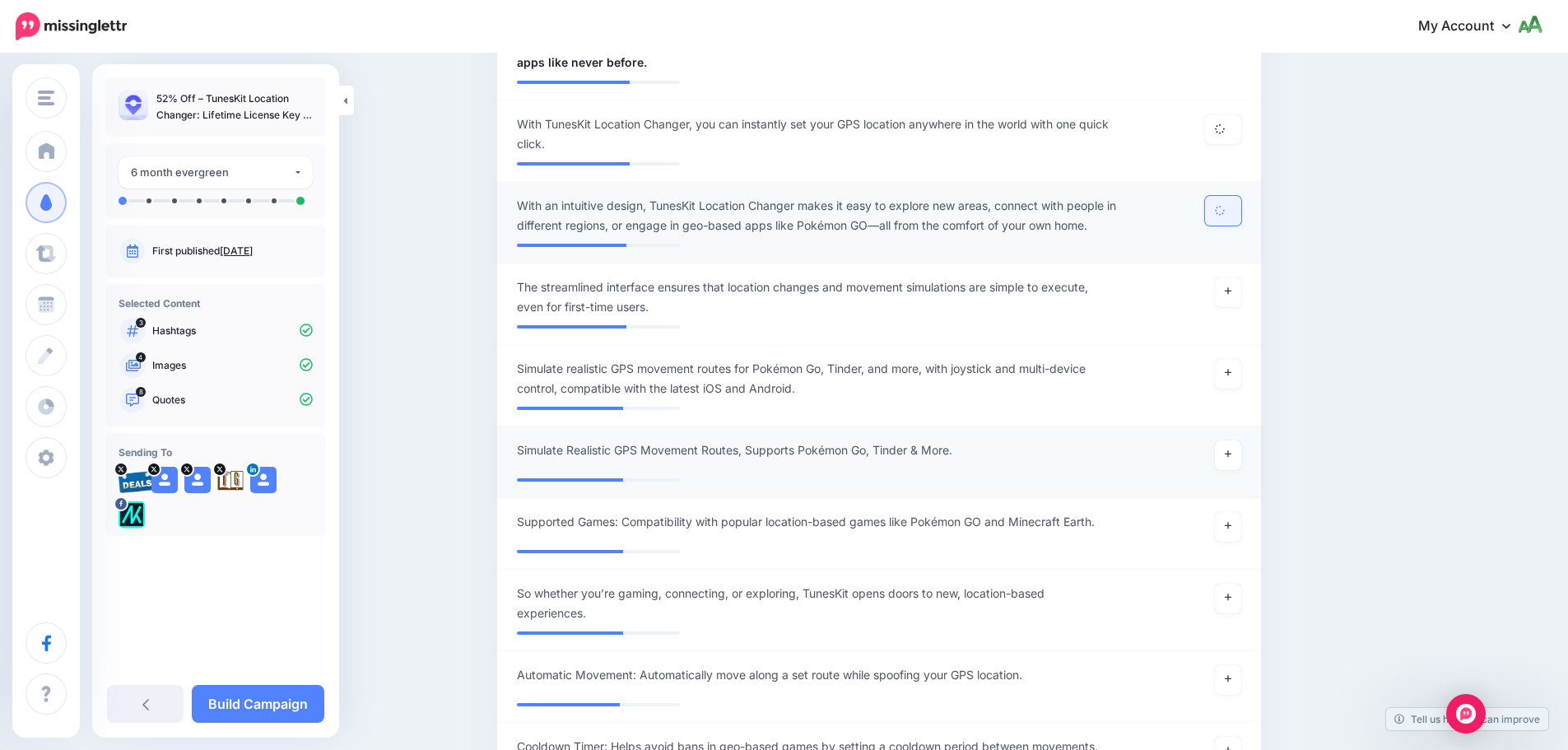
scroll to position [1373, 0]
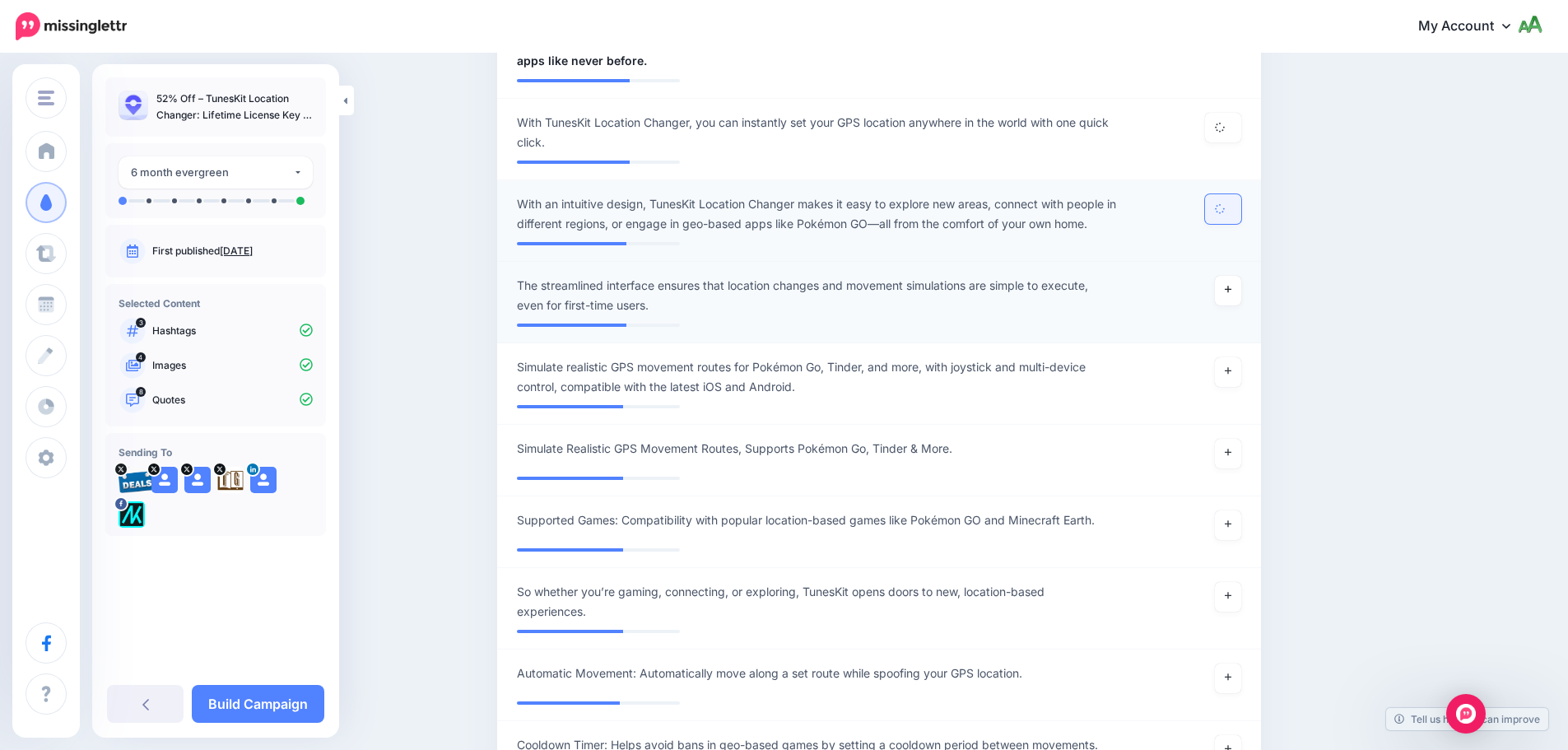
drag, startPoint x: 1232, startPoint y: 290, endPoint x: 1231, endPoint y: 338, distance: 48.0
click at [1232, 290] on icon at bounding box center [1228, 288] width 7 height 9
